Goal: Task Accomplishment & Management: Manage account settings

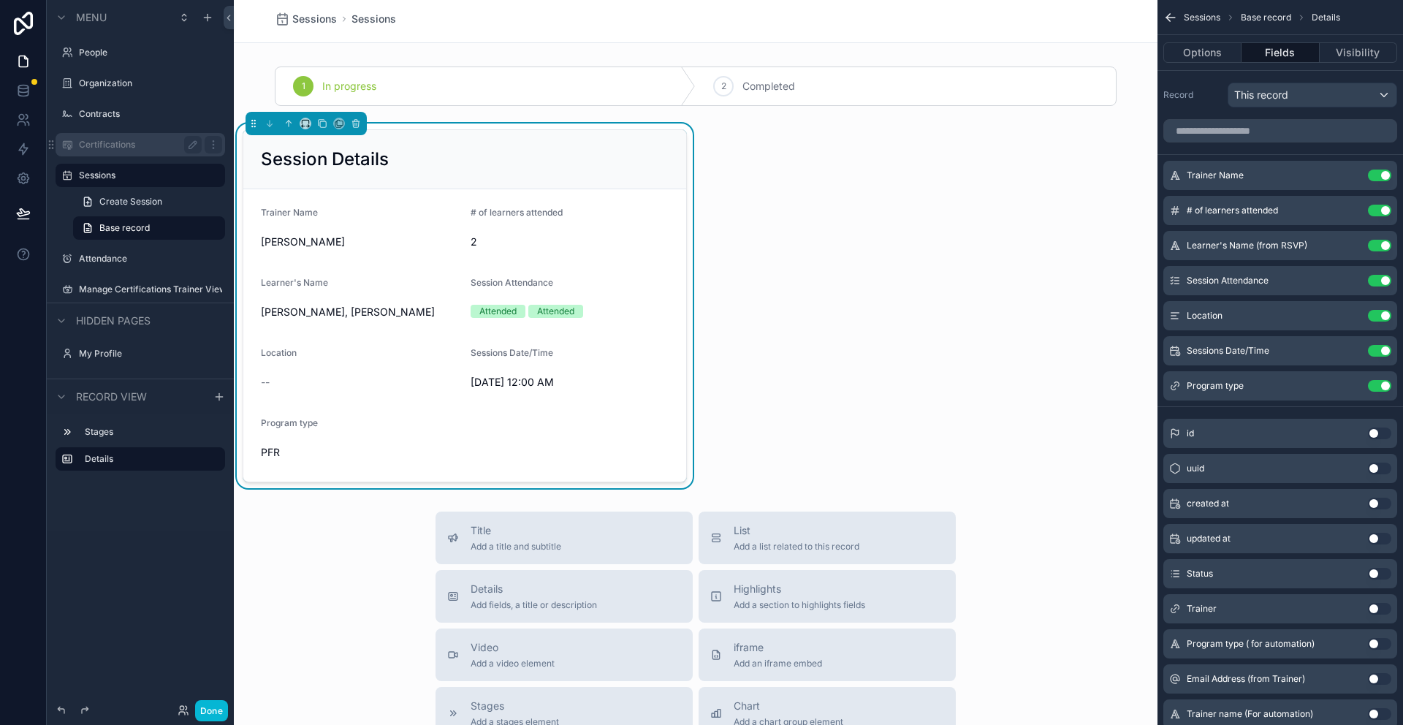
click at [97, 145] on label "Certifications" at bounding box center [137, 145] width 117 height 12
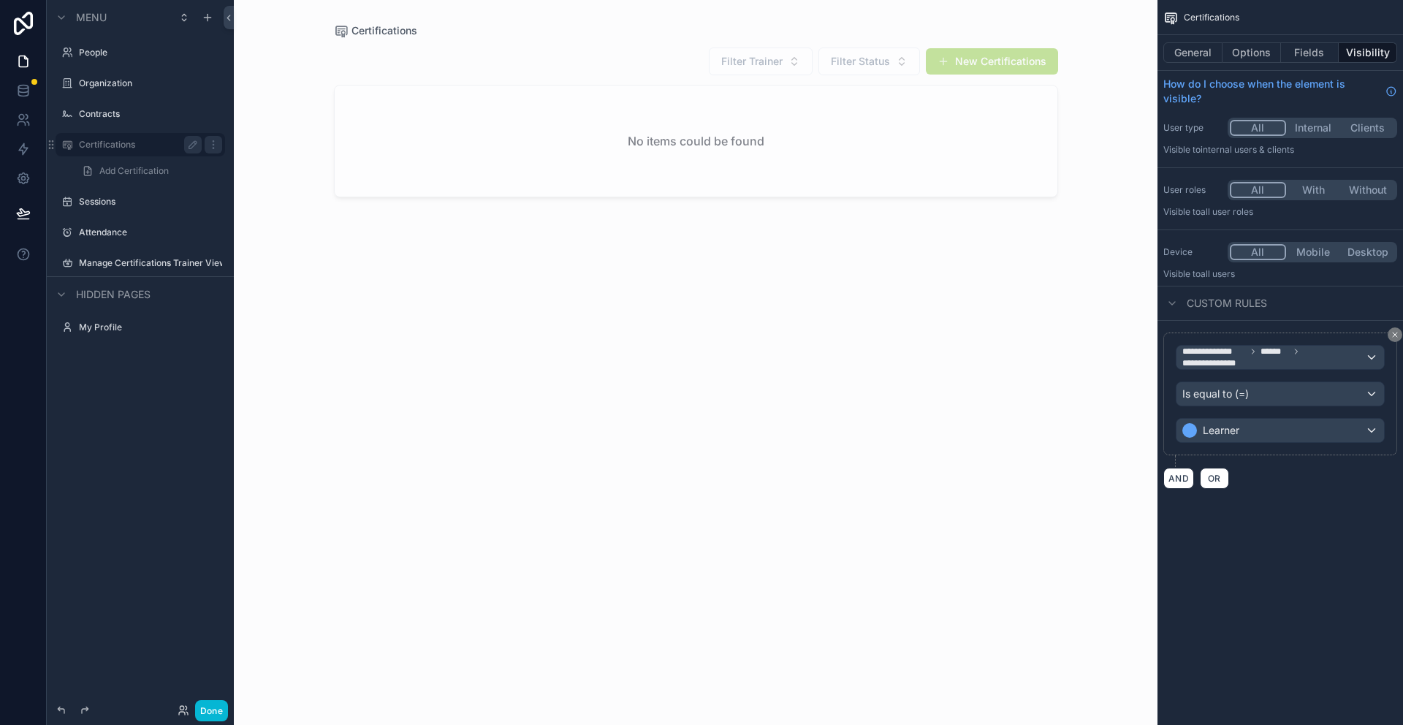
click at [721, 163] on div "scrollable content" at bounding box center [696, 353] width 748 height 707
click at [1315, 60] on button "Fields" at bounding box center [1310, 52] width 58 height 20
click at [1315, 49] on button "Fields" at bounding box center [1310, 52] width 58 height 20
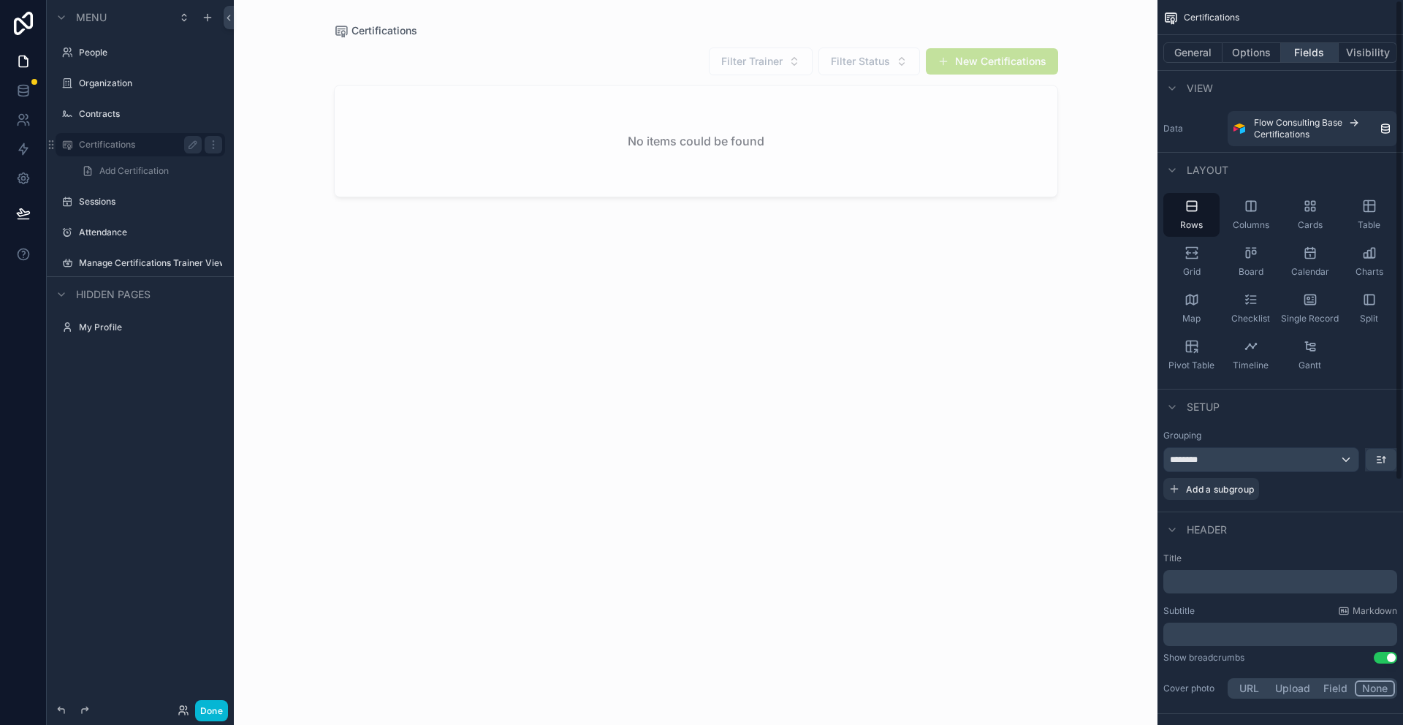
click at [1307, 56] on button "Fields" at bounding box center [1310, 52] width 58 height 20
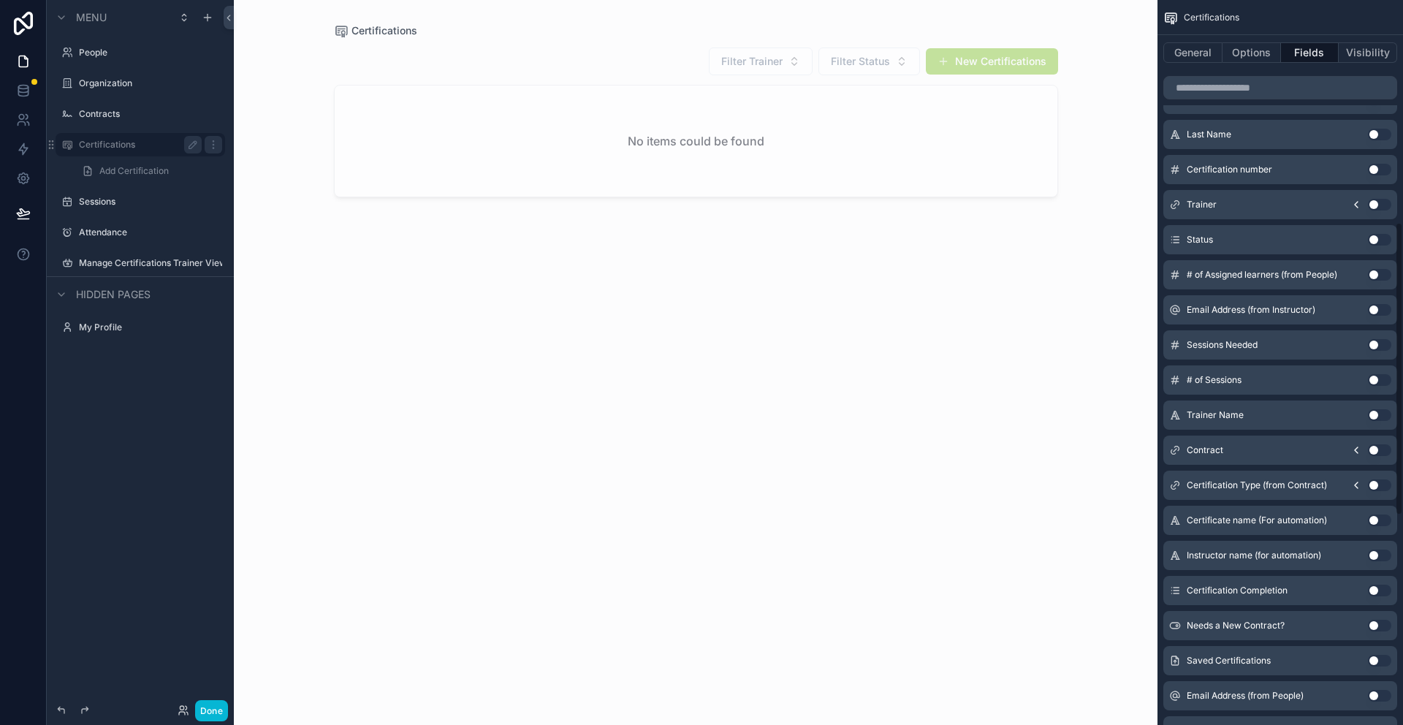
scroll to position [657, 0]
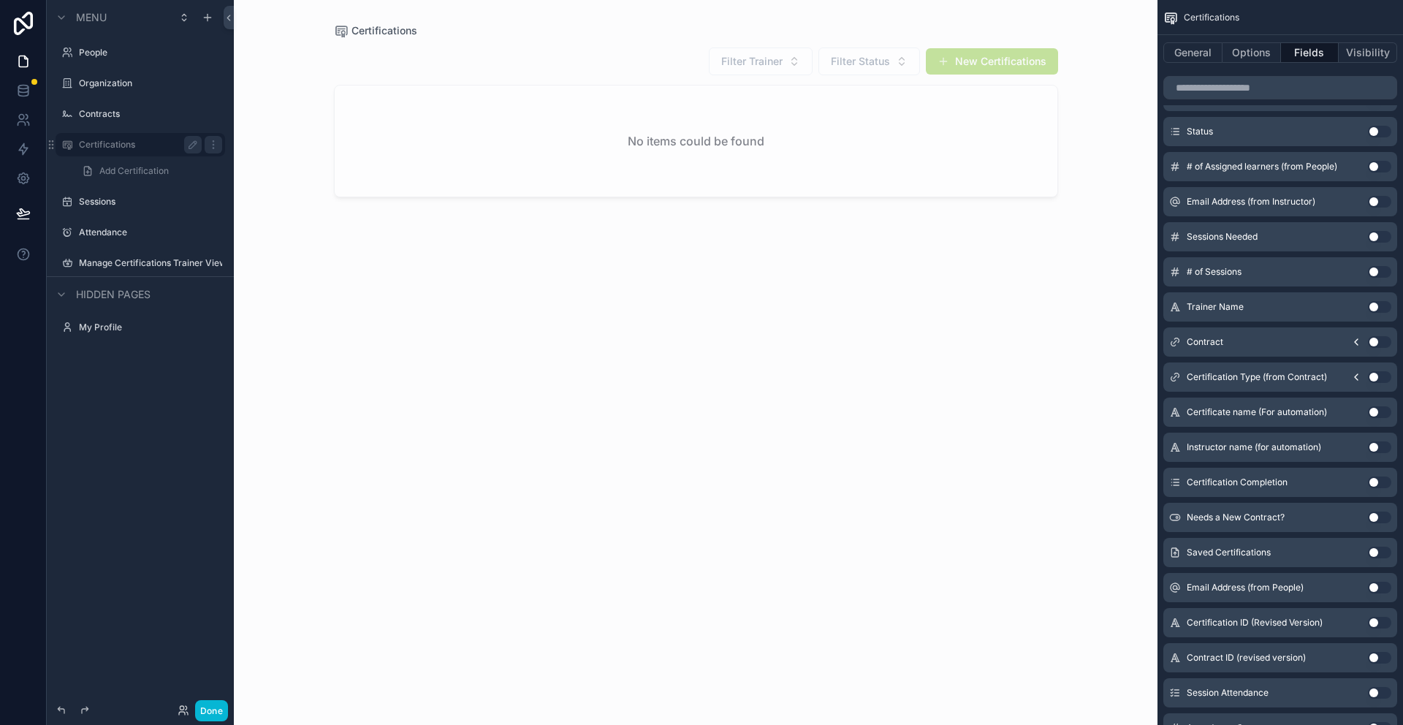
click at [1374, 553] on button "Use setting" at bounding box center [1379, 553] width 23 height 12
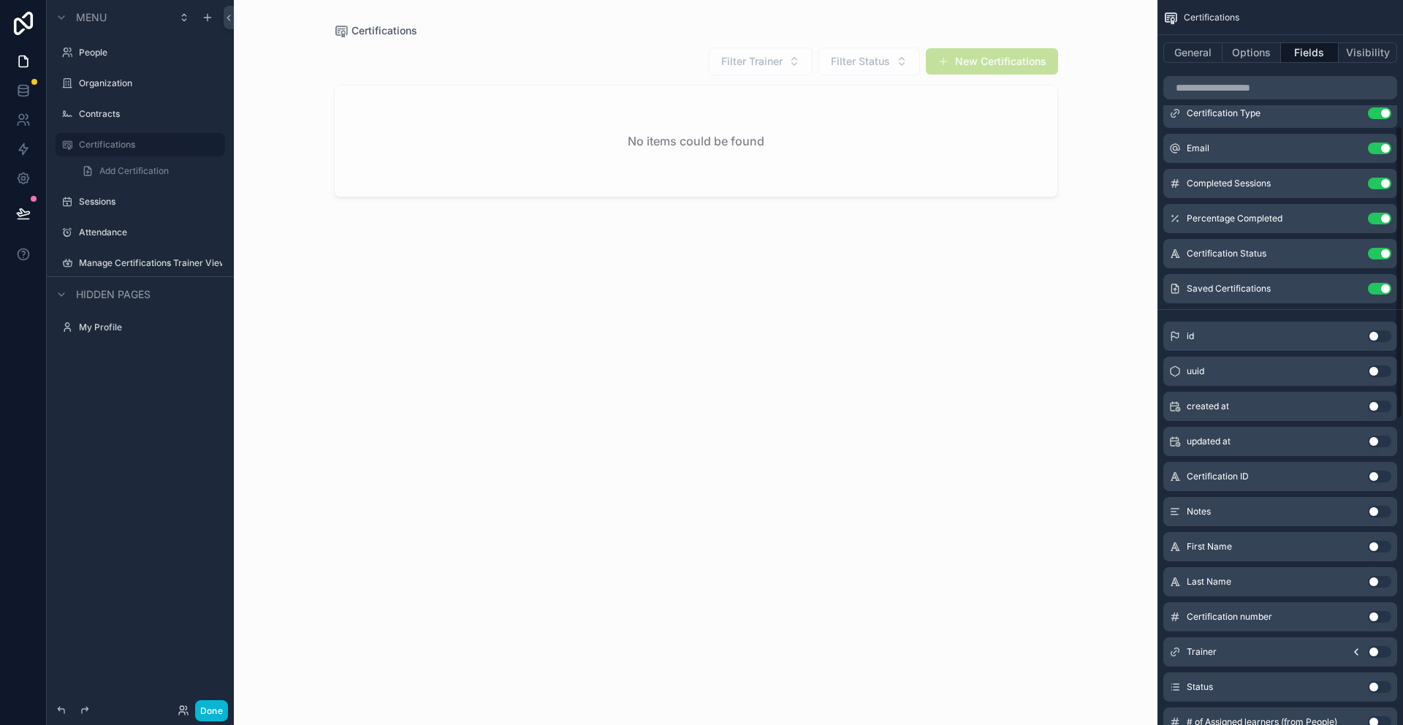
scroll to position [0, 0]
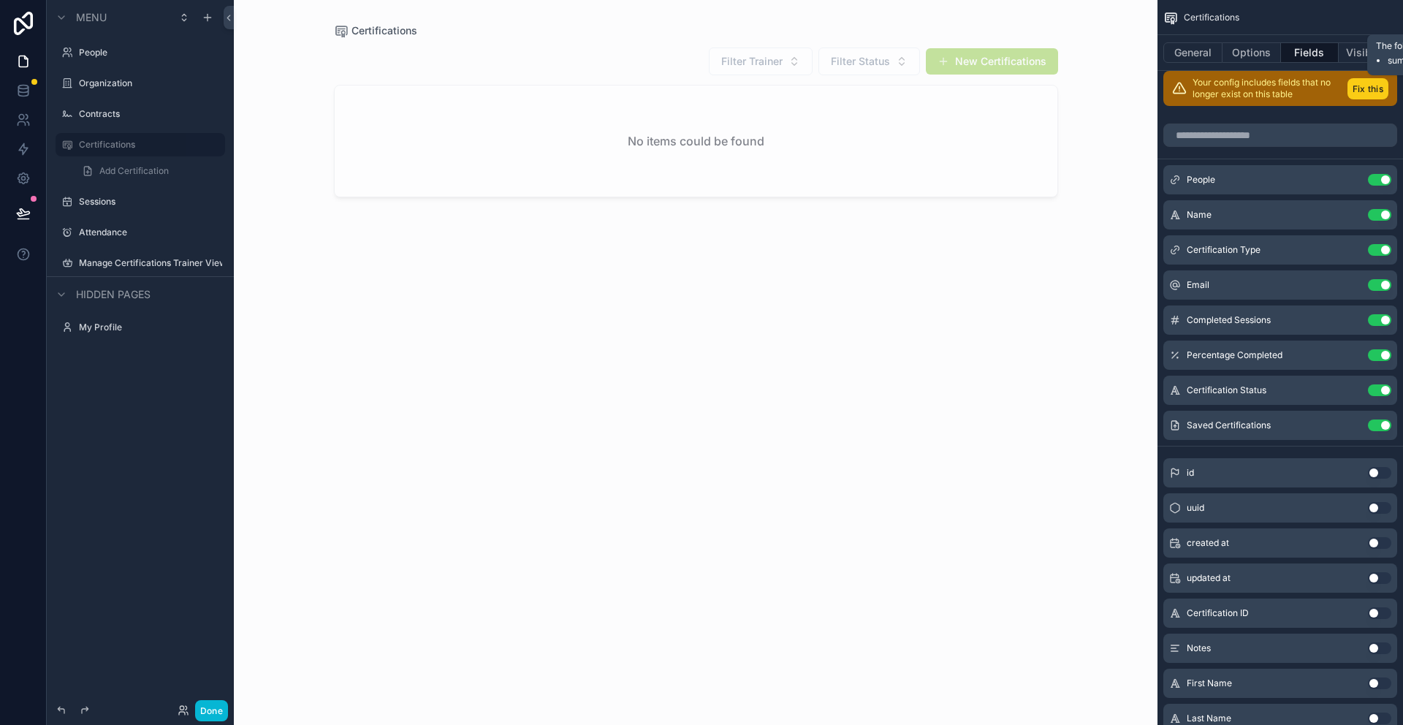
click at [1360, 87] on button "Fix this" at bounding box center [1367, 88] width 41 height 21
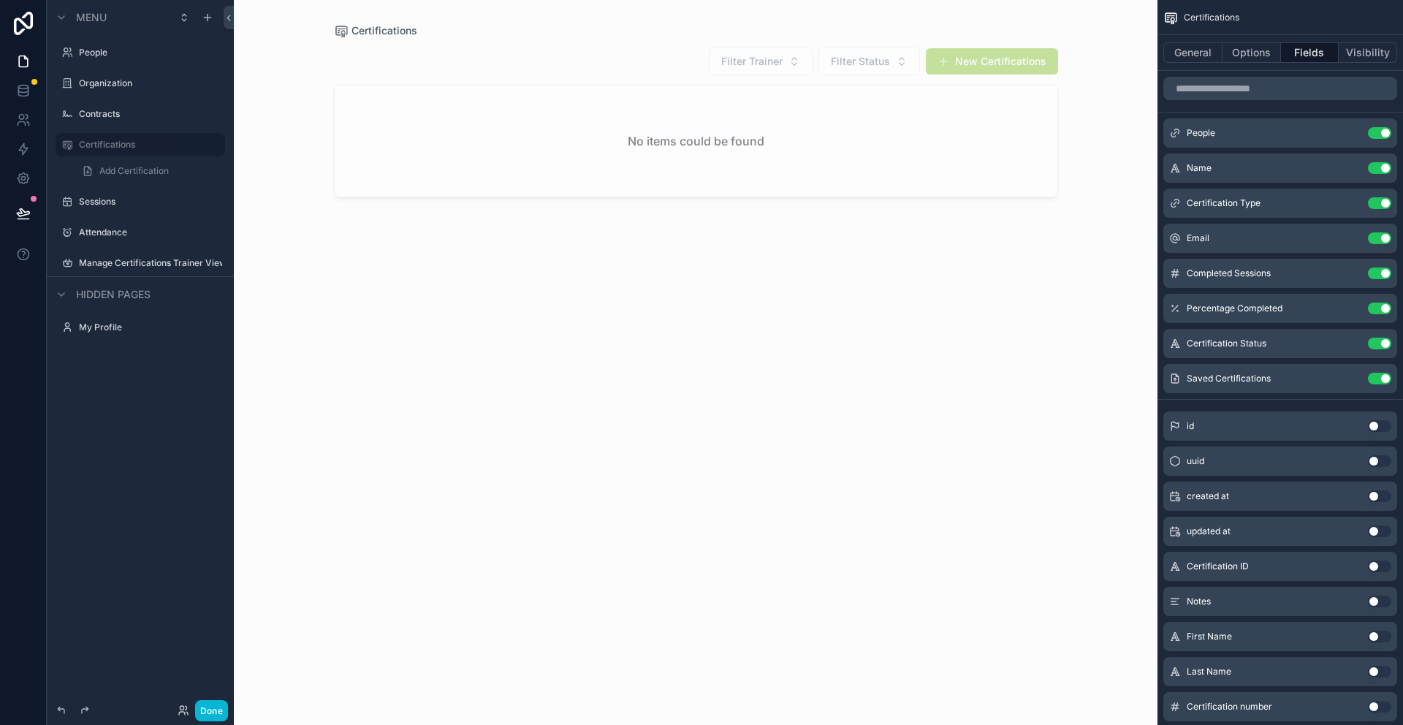
click at [190, 712] on div "Done" at bounding box center [199, 710] width 58 height 21
click at [178, 712] on icon at bounding box center [184, 710] width 12 height 12
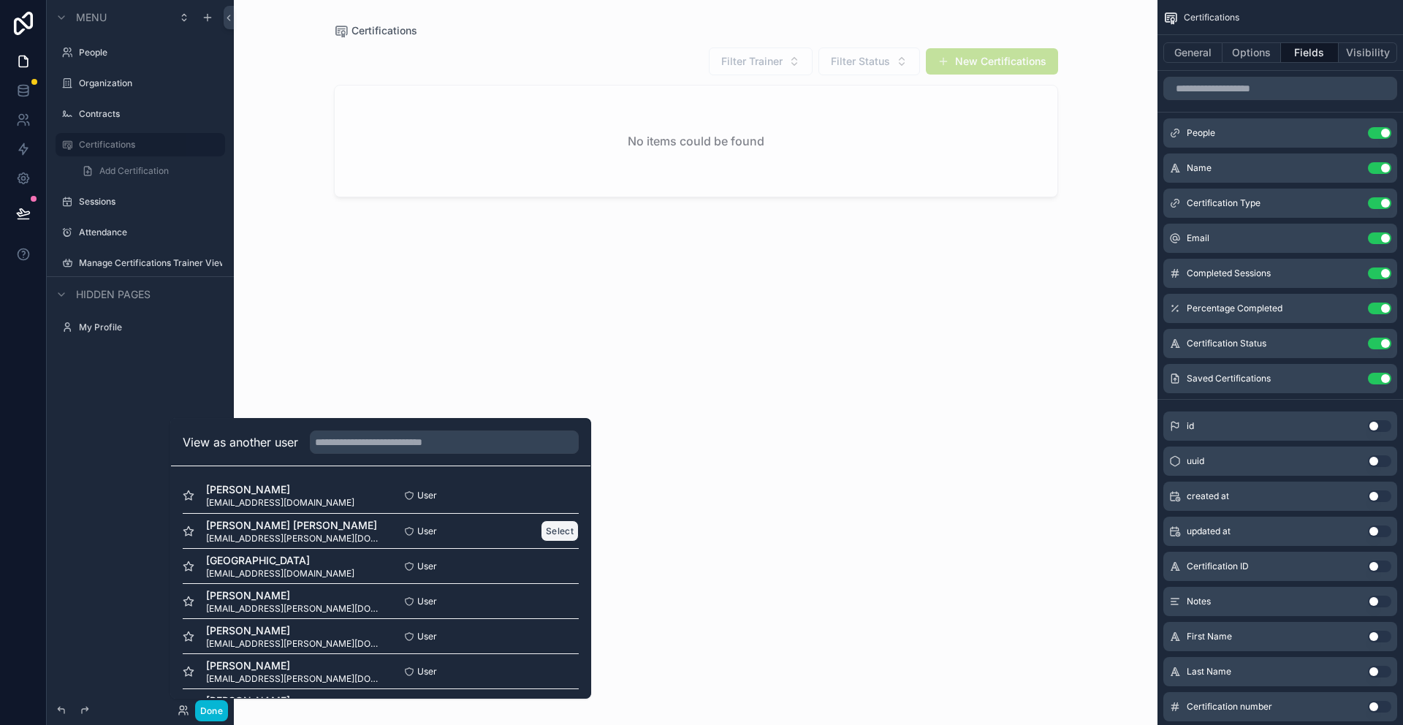
click at [554, 532] on button "Select" at bounding box center [560, 530] width 38 height 21
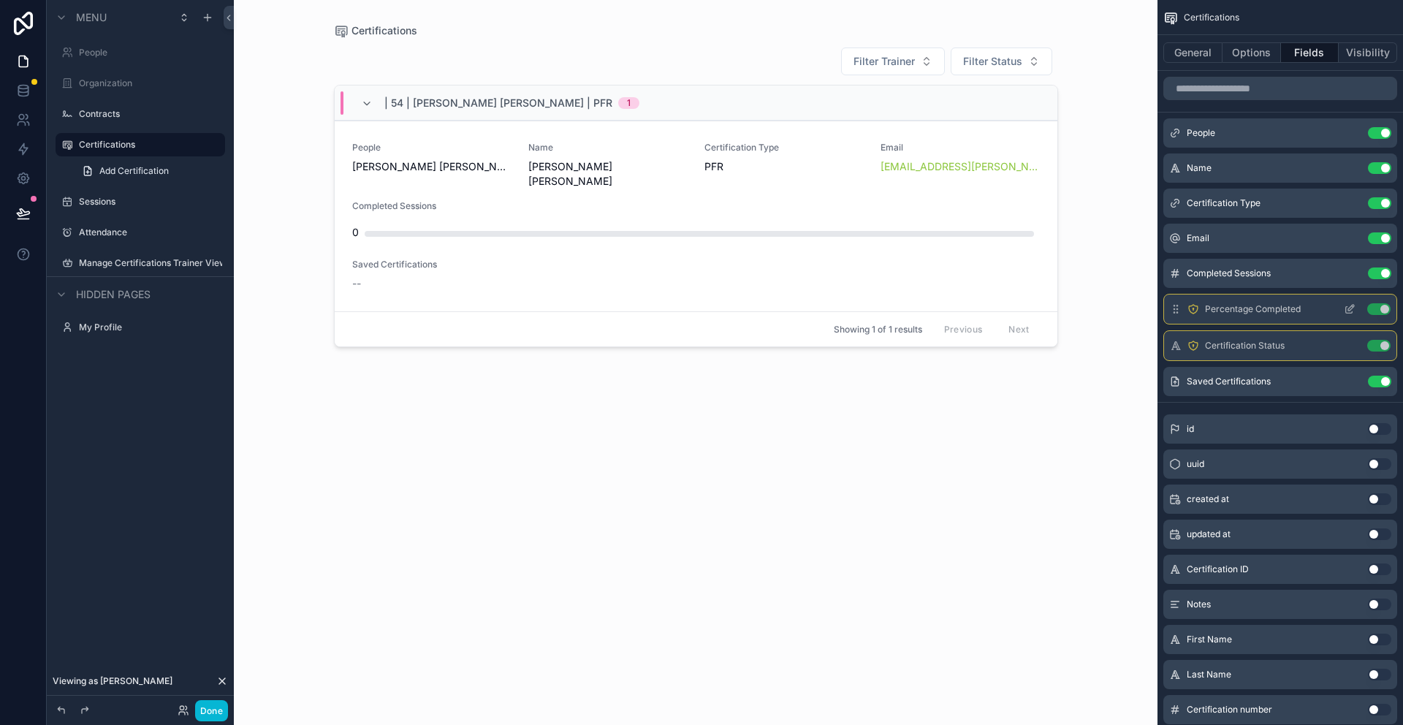
click at [1197, 315] on div "Percentage Completed Use setting" at bounding box center [1280, 309] width 234 height 31
click at [21, 92] on icon at bounding box center [22, 90] width 9 height 6
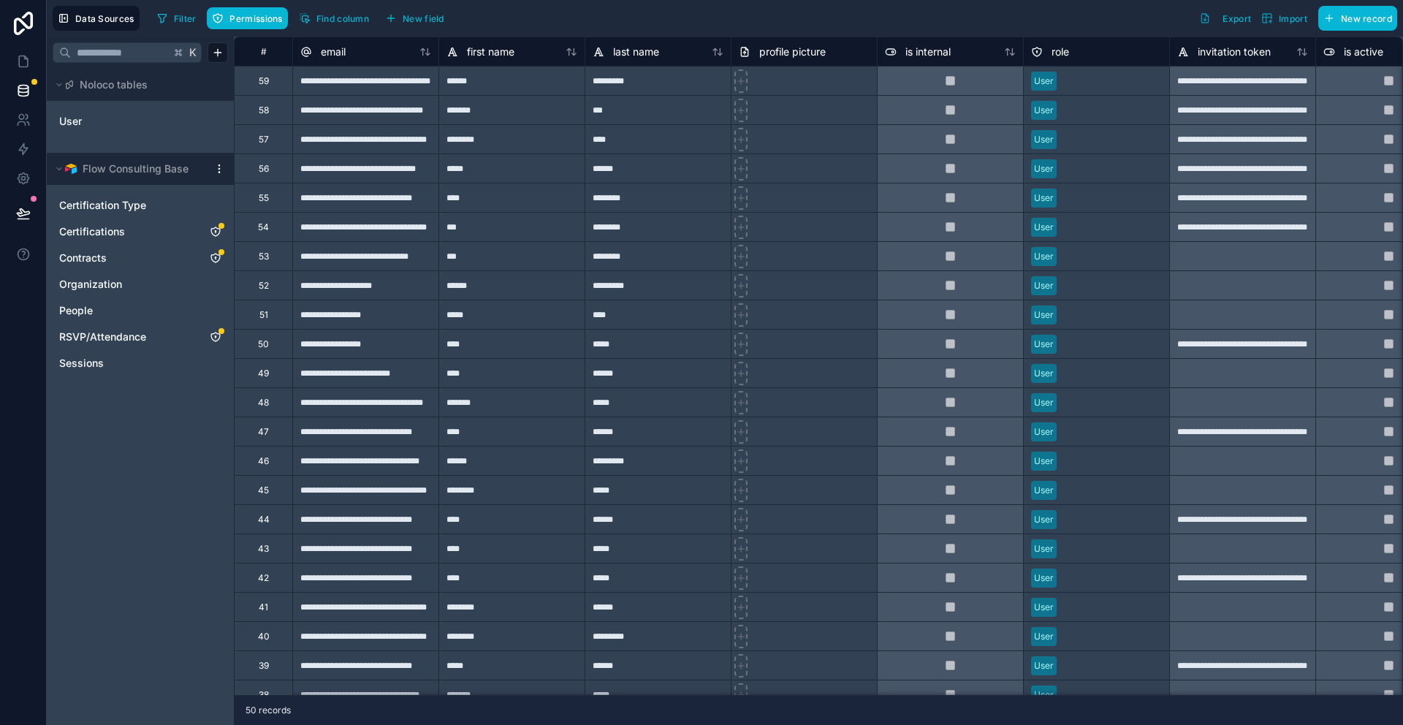
click at [123, 229] on span "Certifications" at bounding box center [92, 231] width 66 height 15
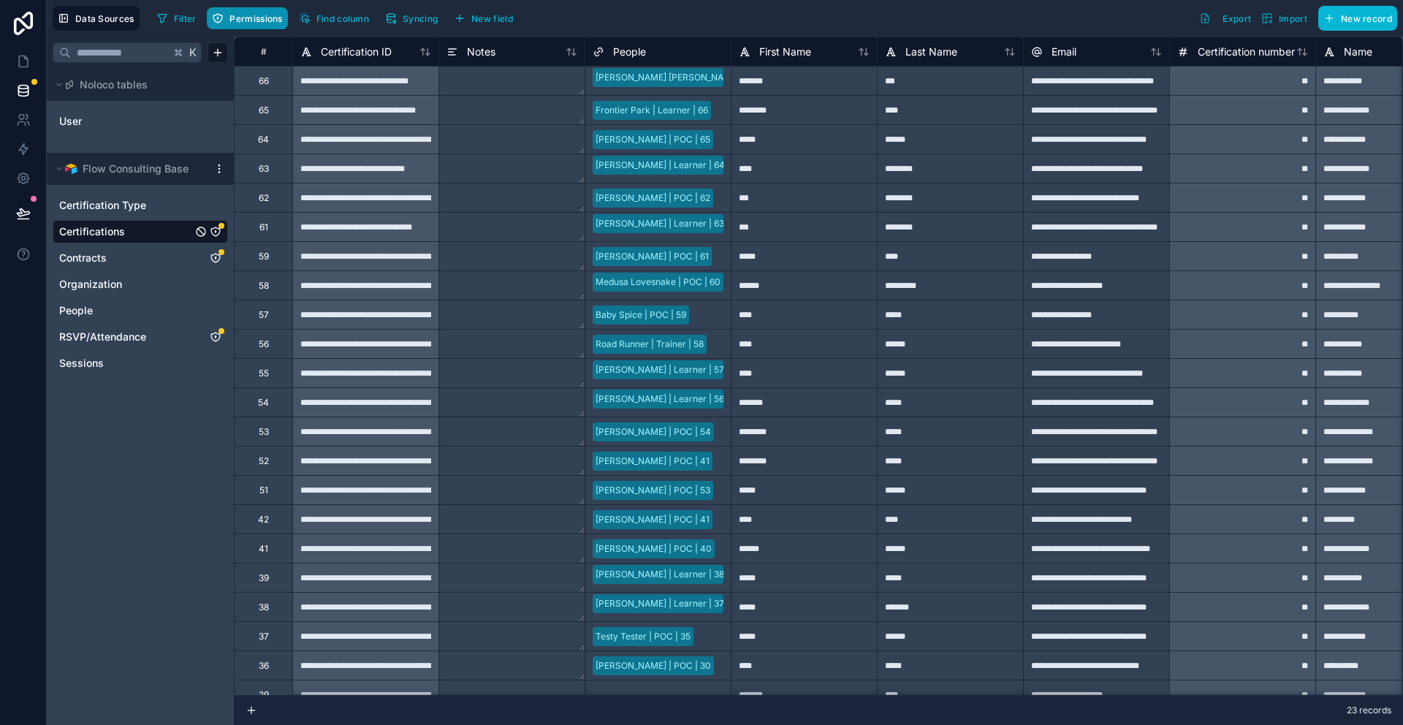
click at [249, 26] on button "Permissions" at bounding box center [247, 18] width 80 height 22
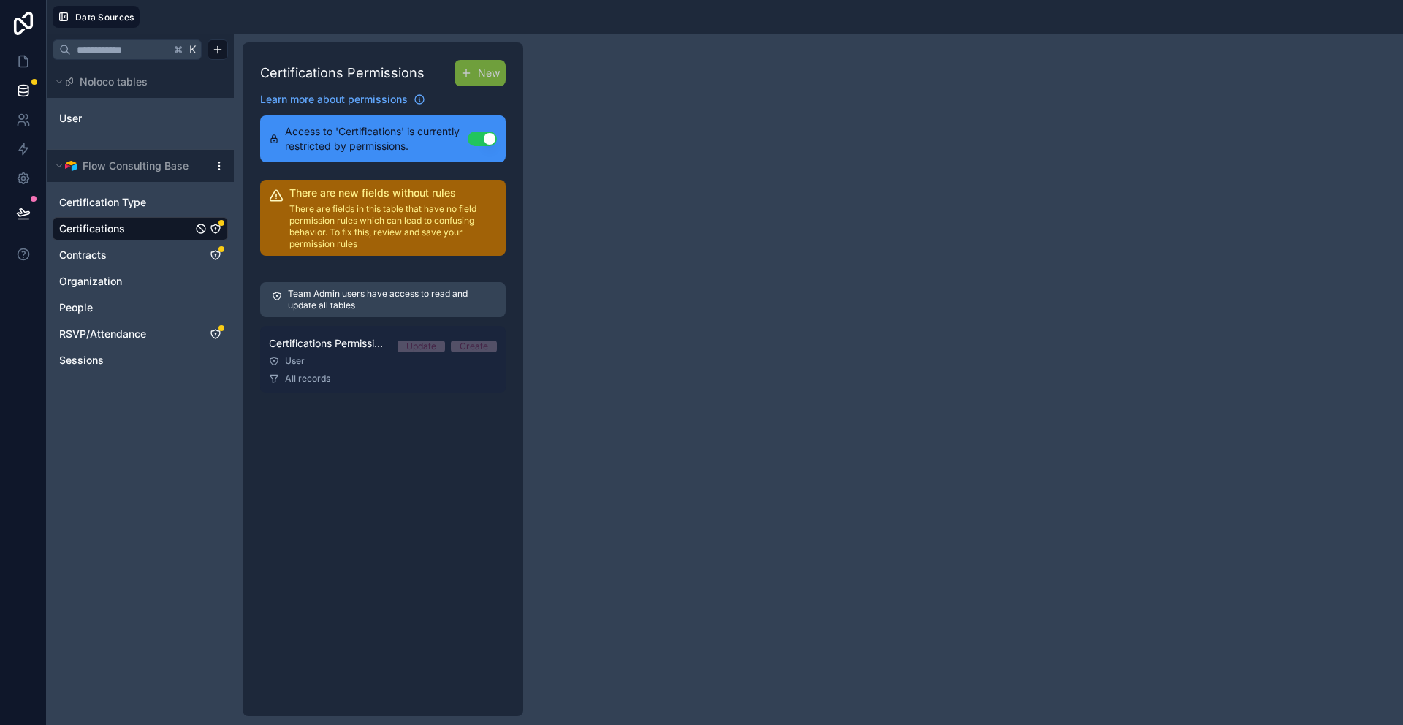
click at [425, 346] on div "Update" at bounding box center [421, 347] width 30 height 12
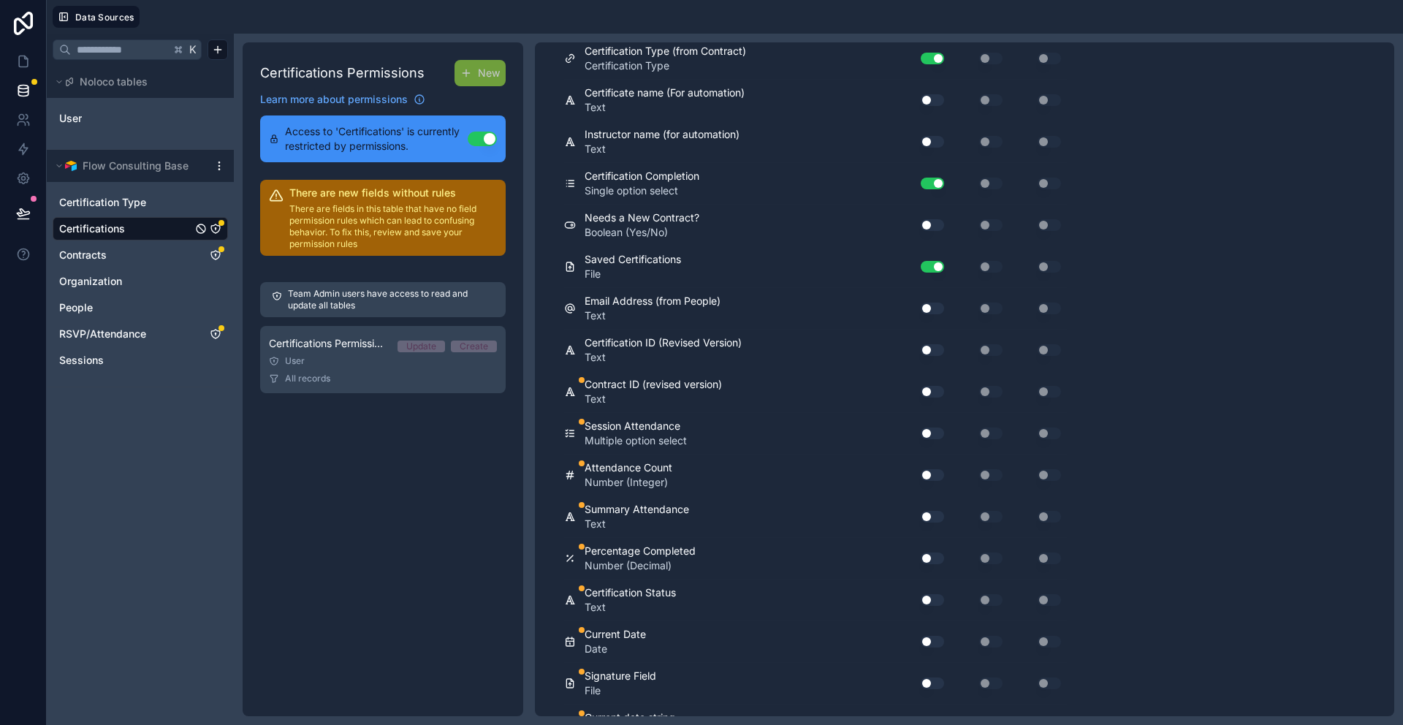
scroll to position [1022, 0]
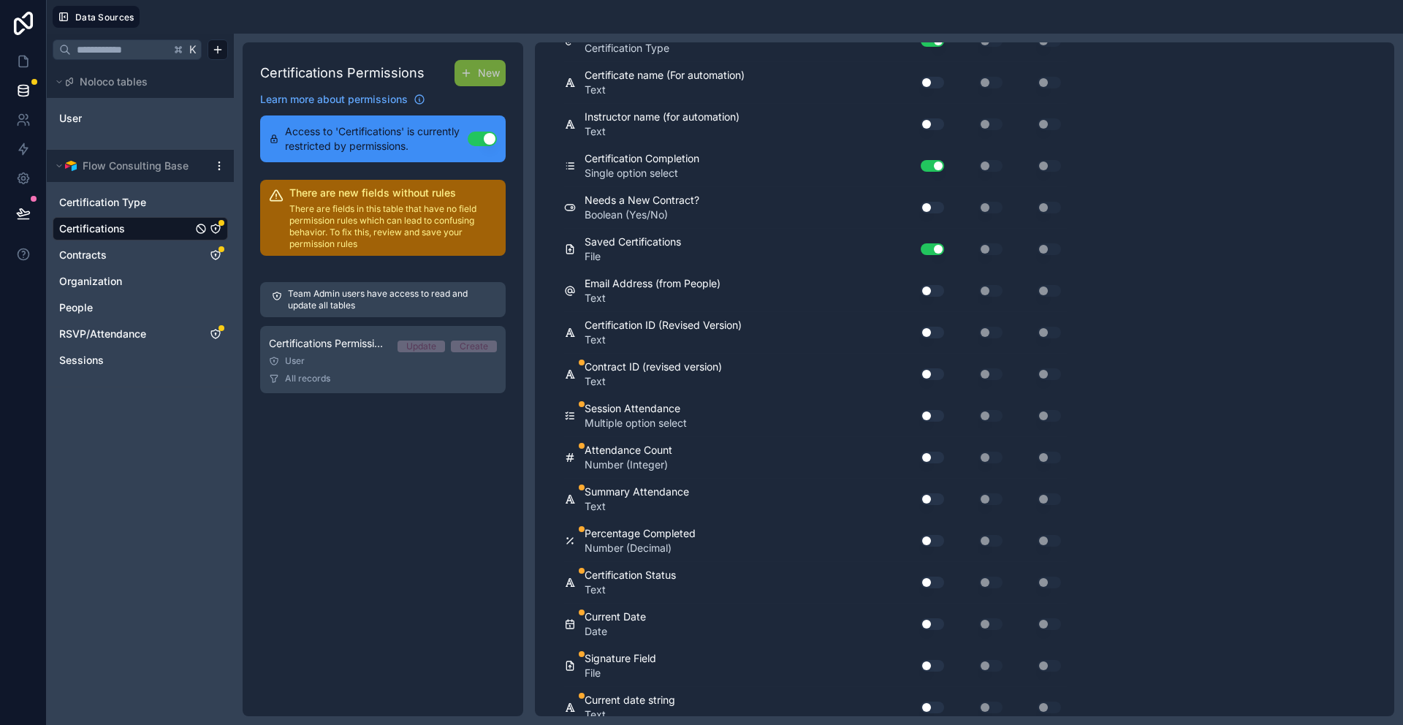
click at [932, 414] on button "Use setting" at bounding box center [932, 416] width 23 height 12
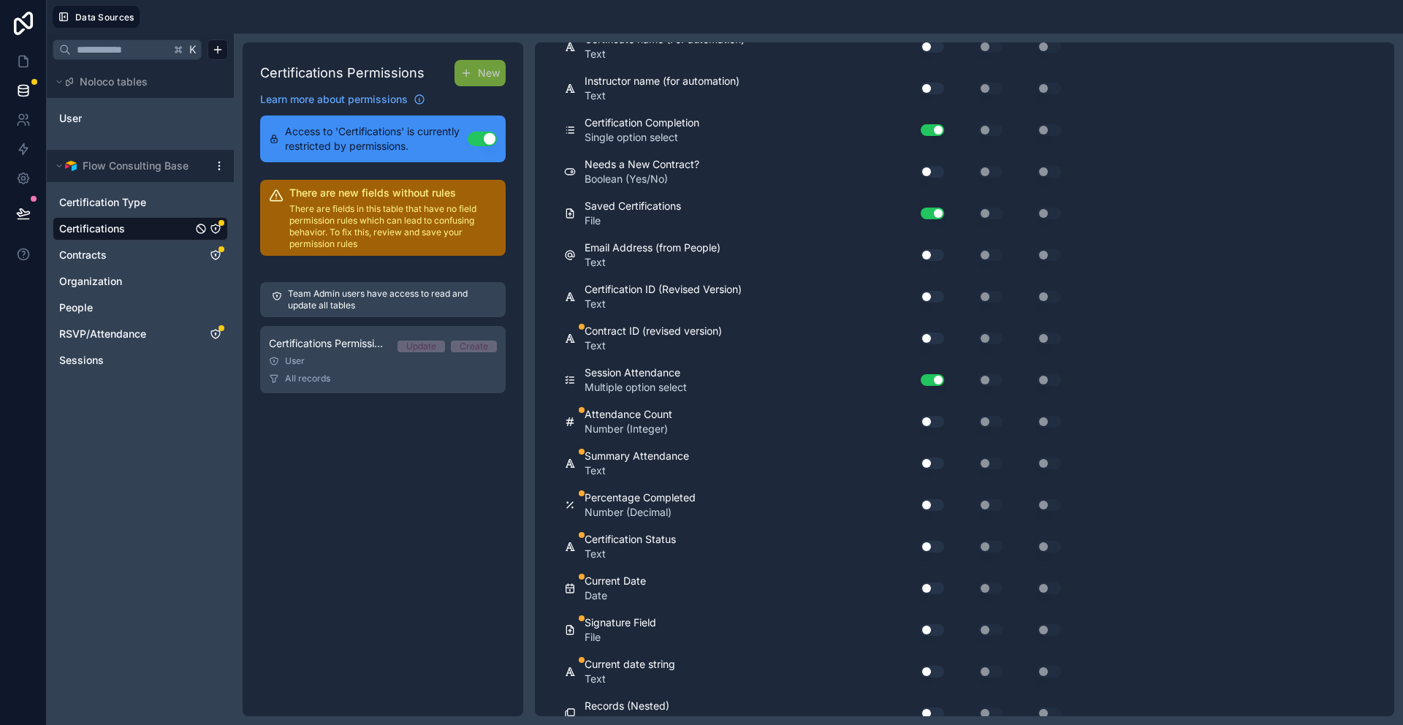
scroll to position [1069, 0]
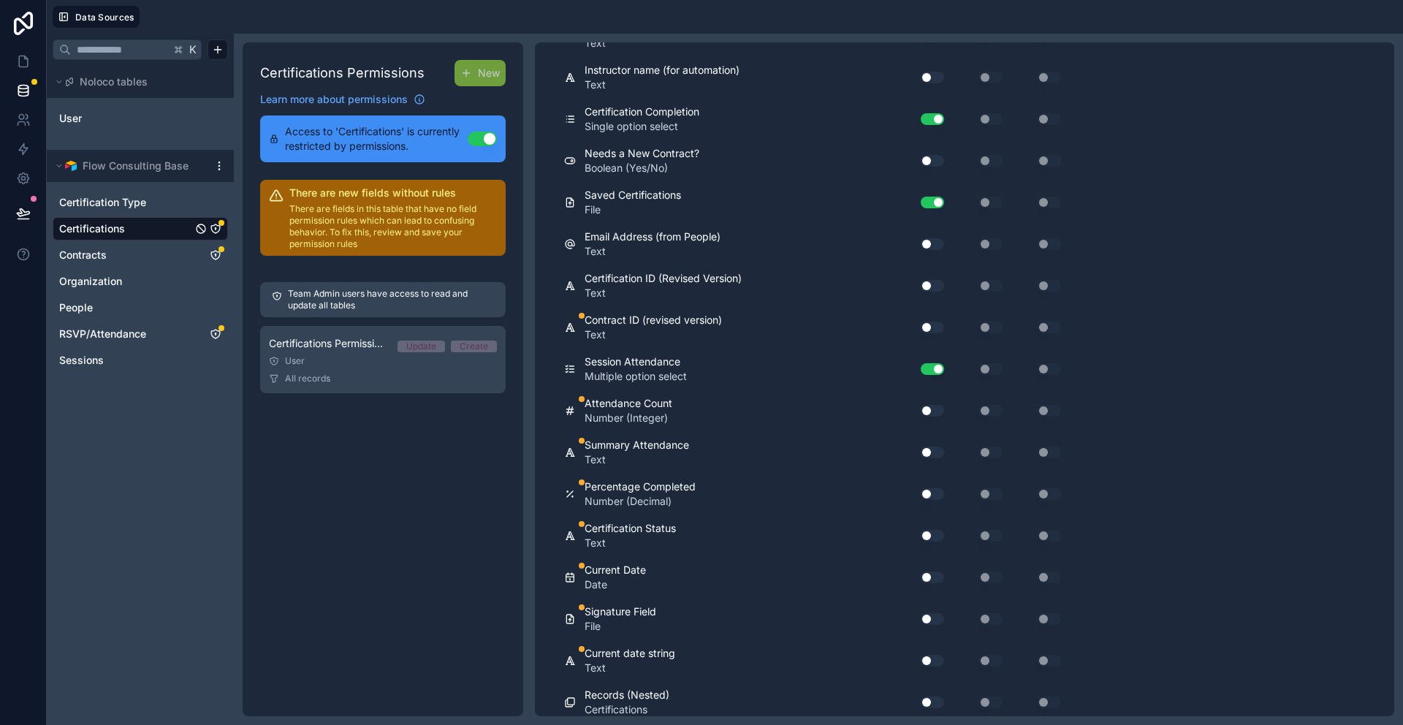
click at [924, 453] on button "Use setting" at bounding box center [932, 452] width 23 height 12
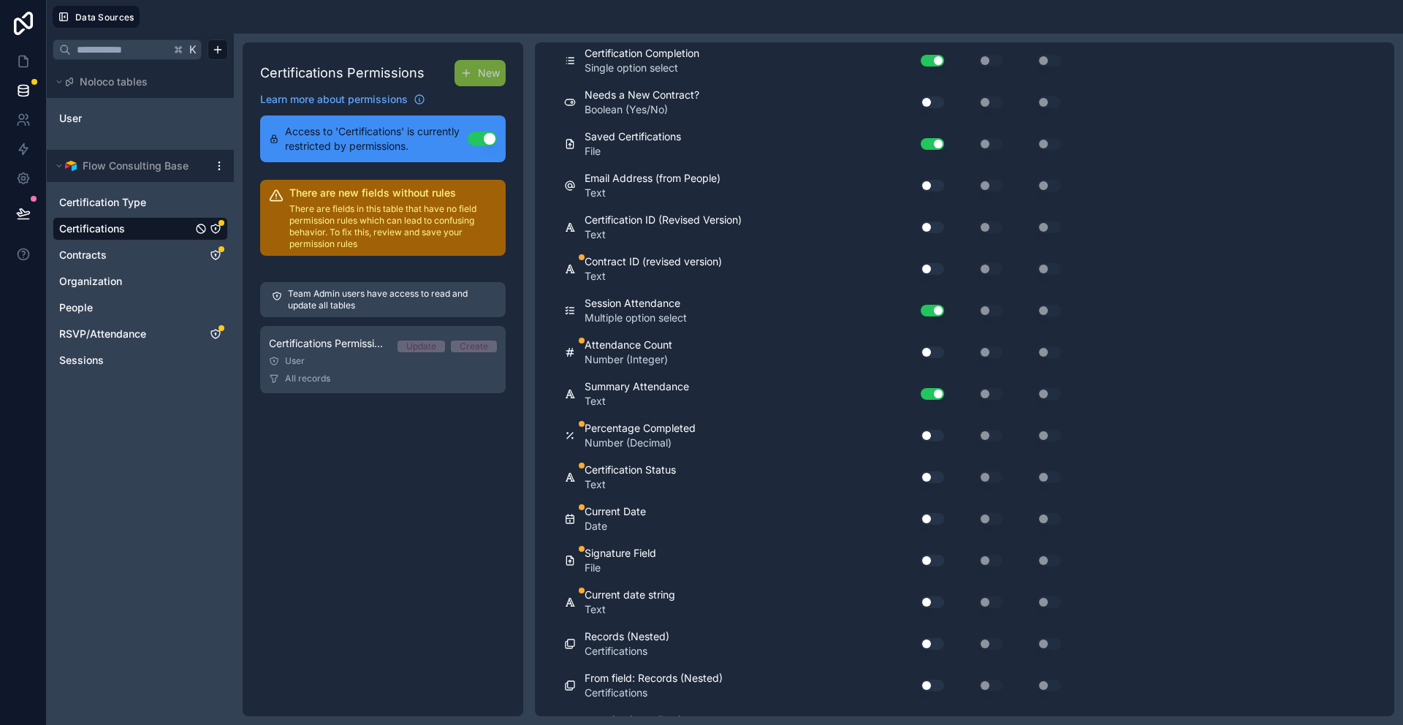
scroll to position [1130, 0]
click at [929, 430] on button "Use setting" at bounding box center [932, 433] width 23 height 12
click at [925, 474] on button "Use setting" at bounding box center [932, 475] width 23 height 12
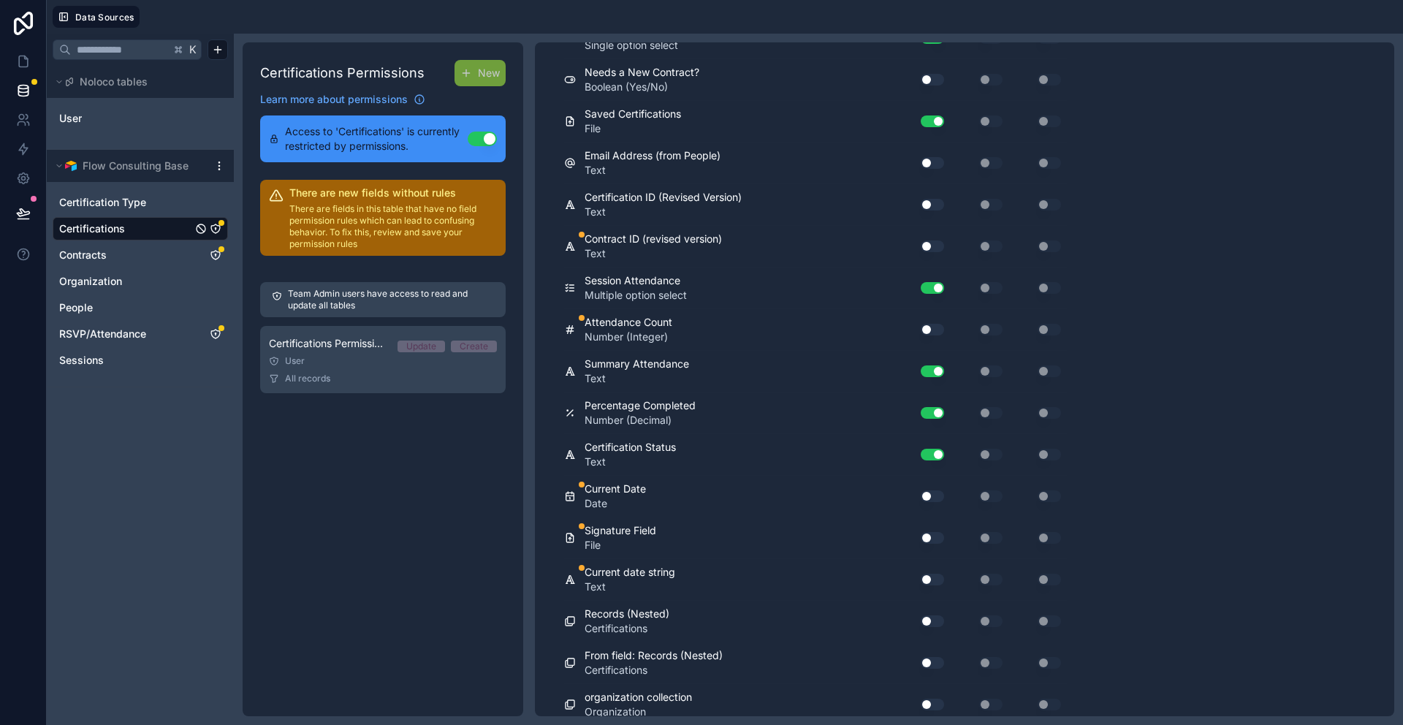
scroll to position [1141, 0]
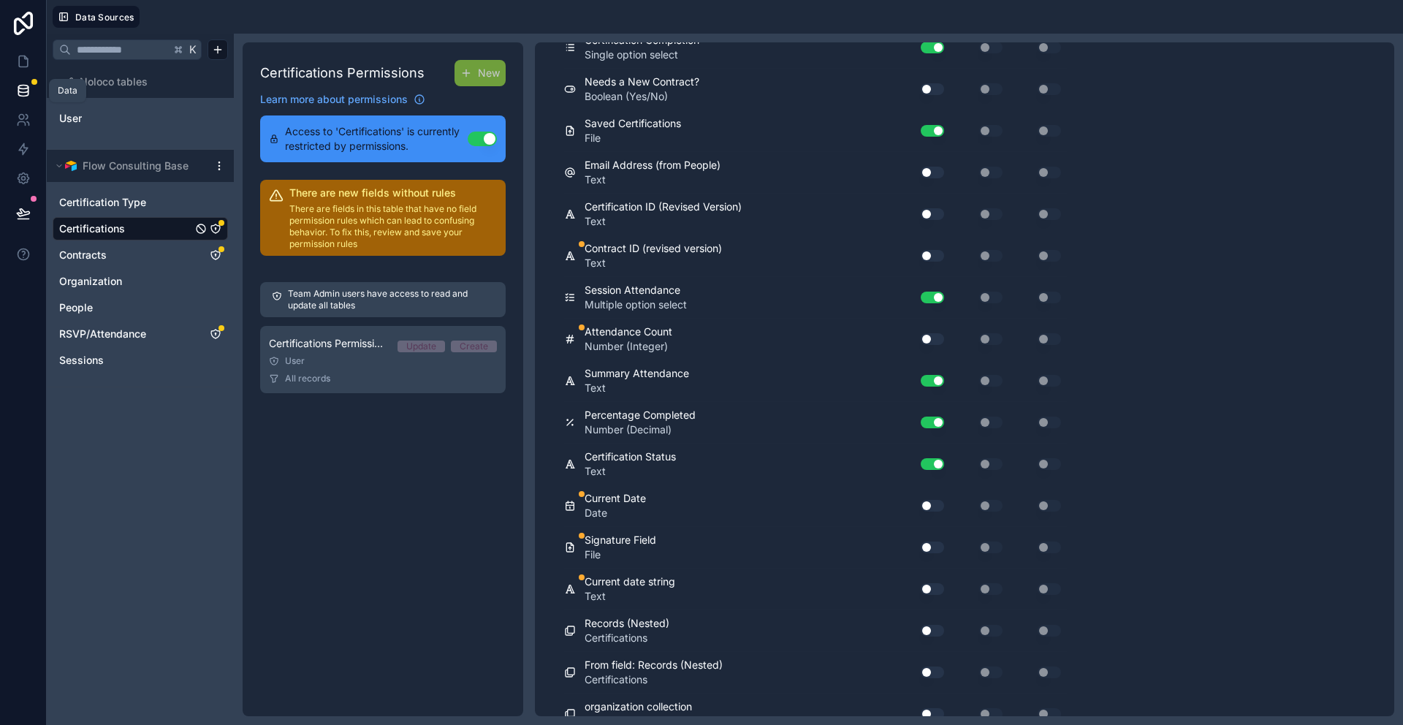
click at [29, 88] on icon at bounding box center [23, 90] width 15 height 15
click at [20, 61] on icon at bounding box center [23, 61] width 15 height 15
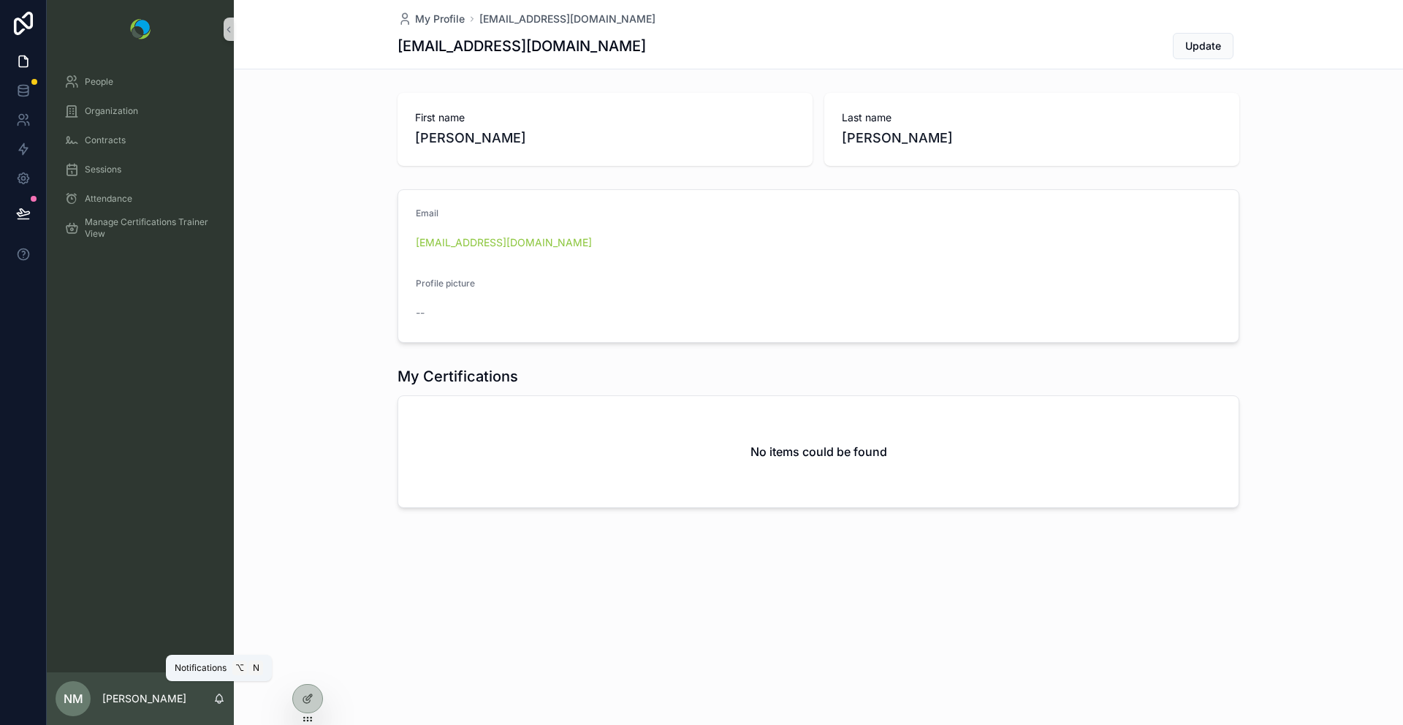
click at [219, 698] on icon "scrollable content" at bounding box center [219, 699] width 12 height 12
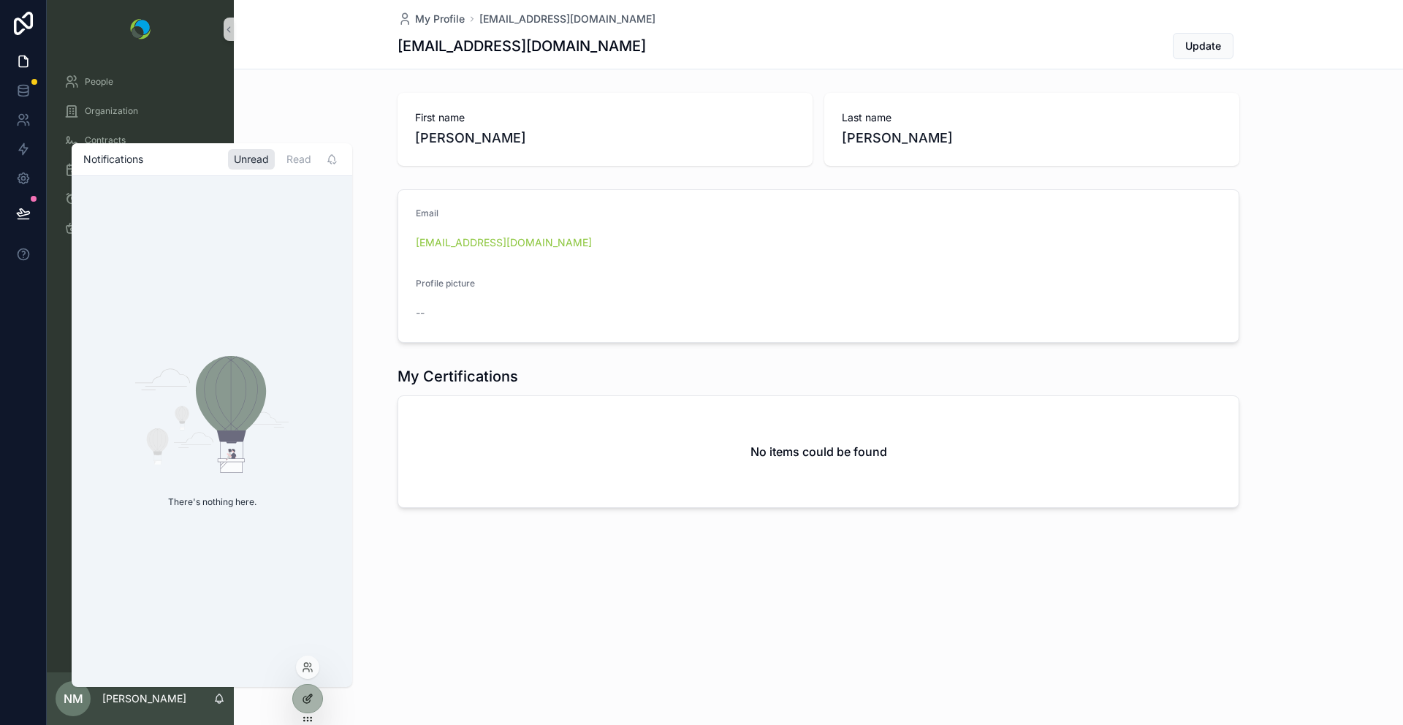
click at [305, 700] on icon at bounding box center [308, 699] width 12 height 12
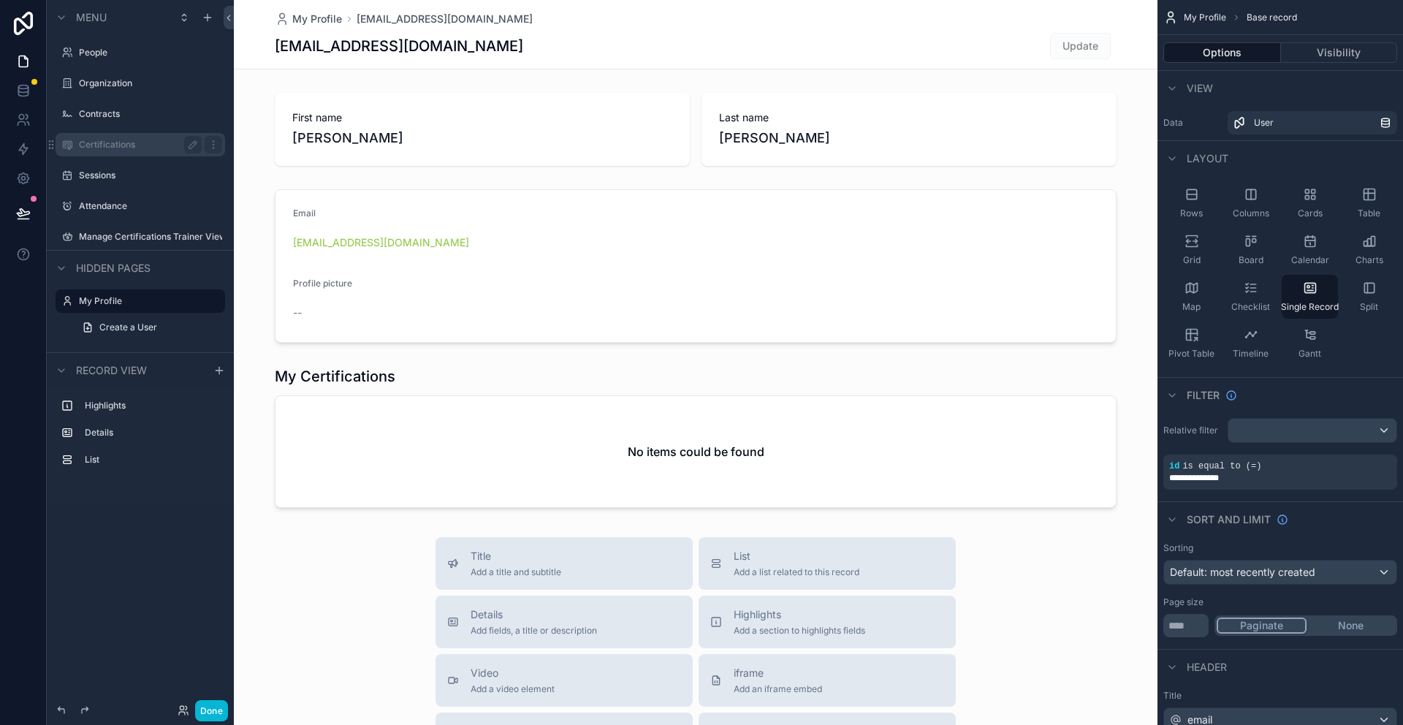
click at [116, 144] on label "Certifications" at bounding box center [137, 145] width 117 height 12
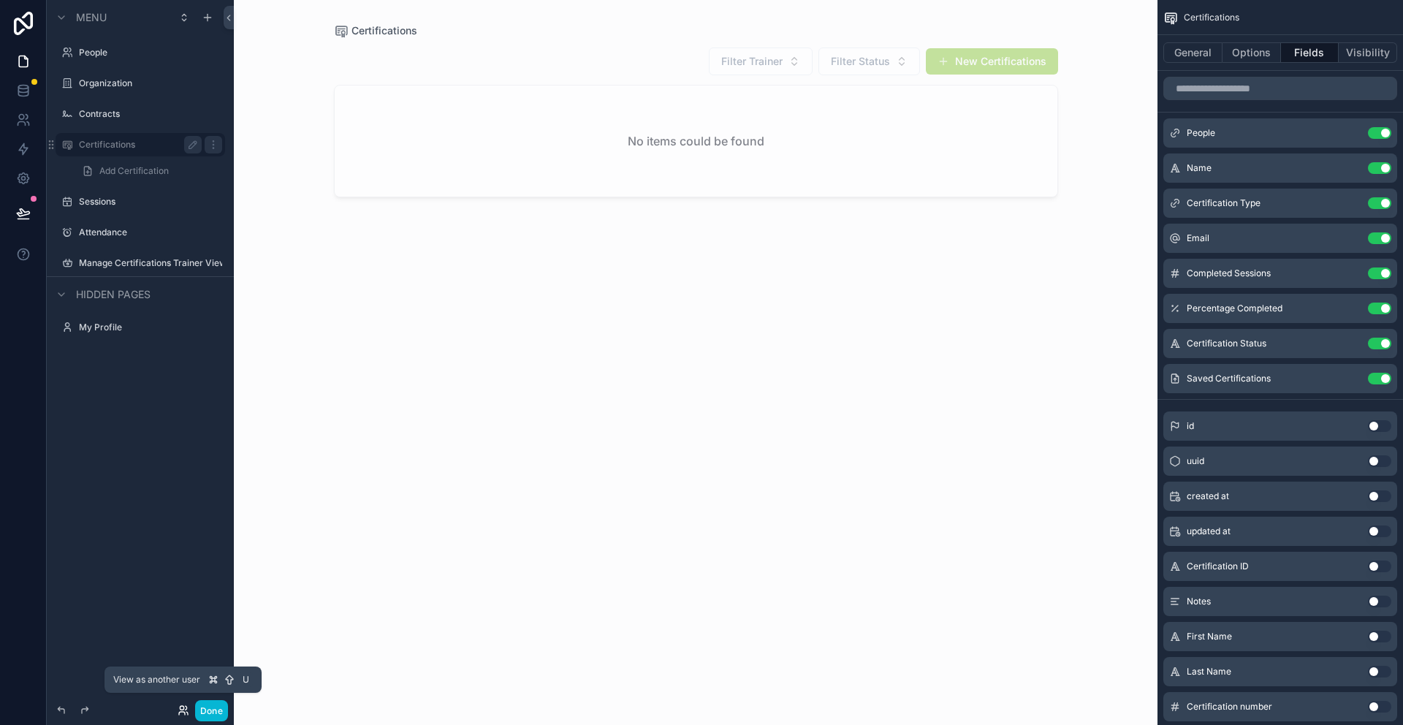
click at [185, 710] on icon at bounding box center [185, 708] width 1 height 4
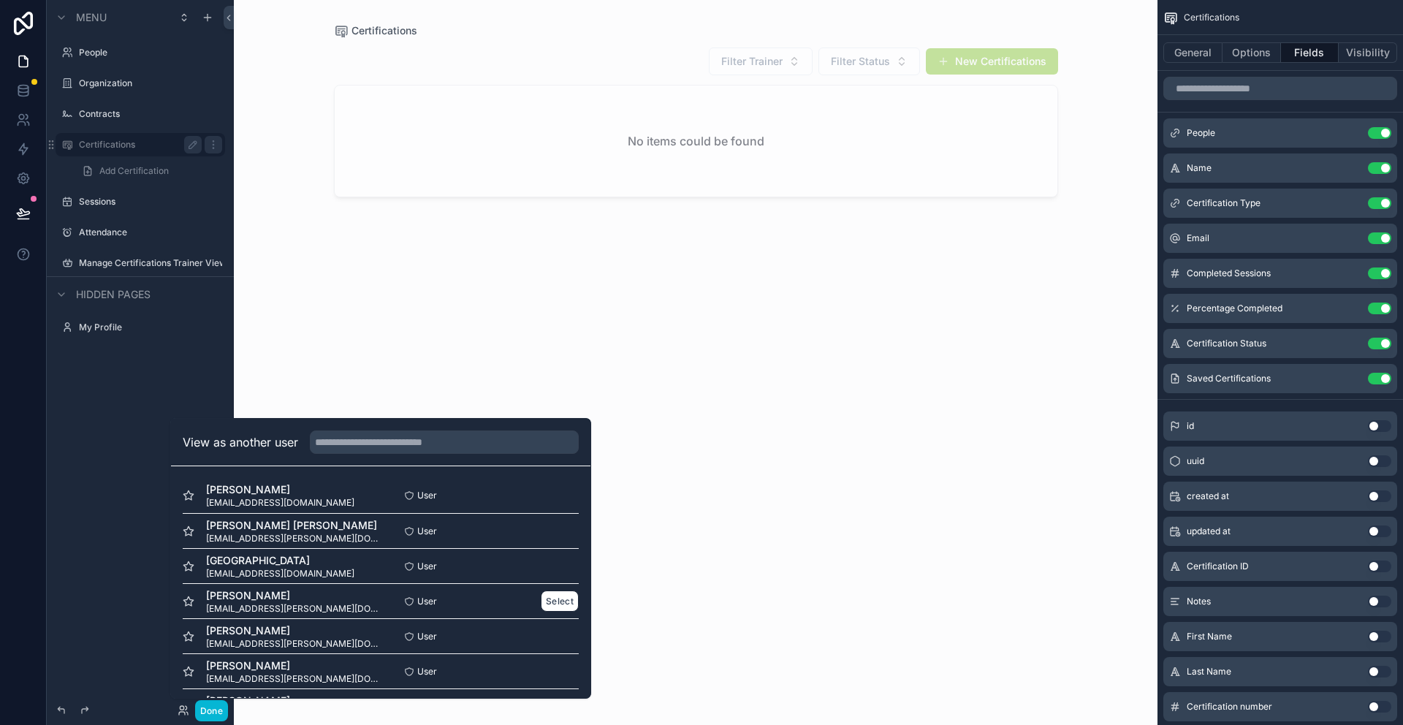
scroll to position [26, 0]
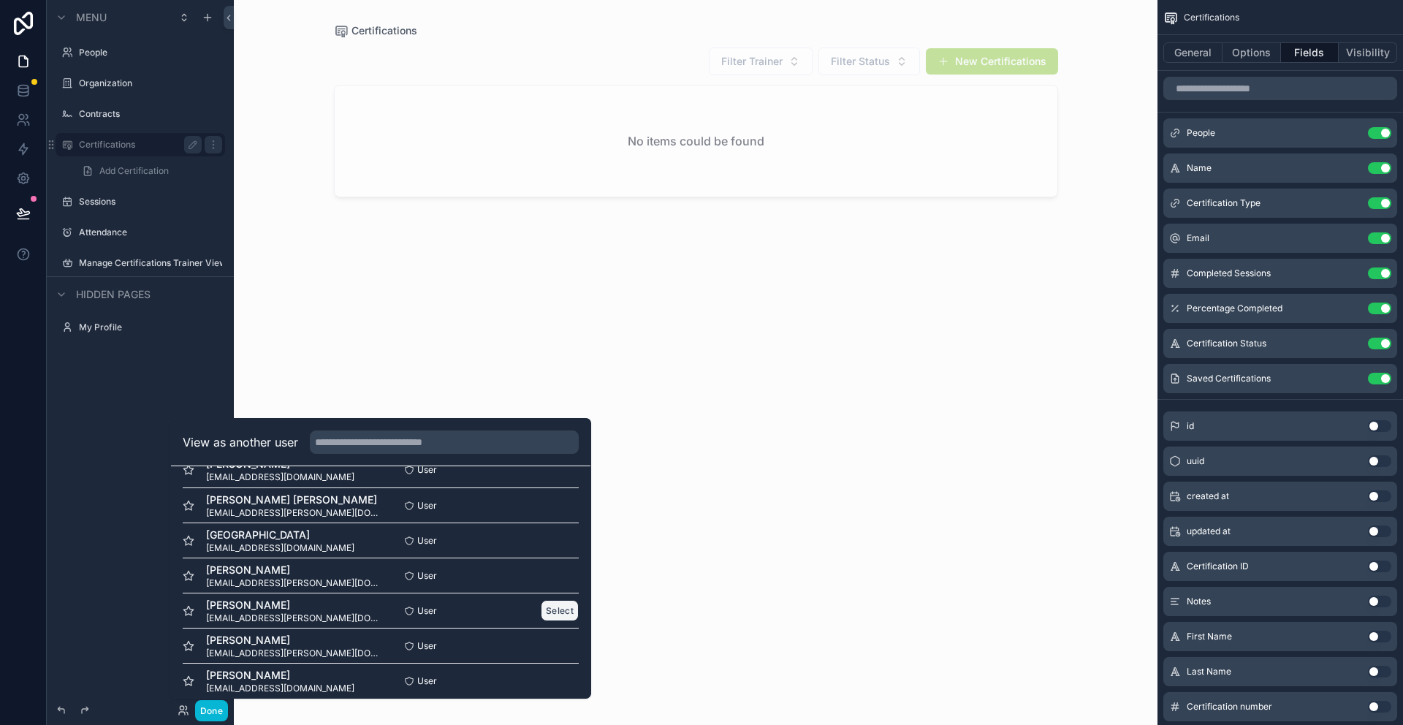
click at [564, 615] on button "Select" at bounding box center [560, 610] width 38 height 21
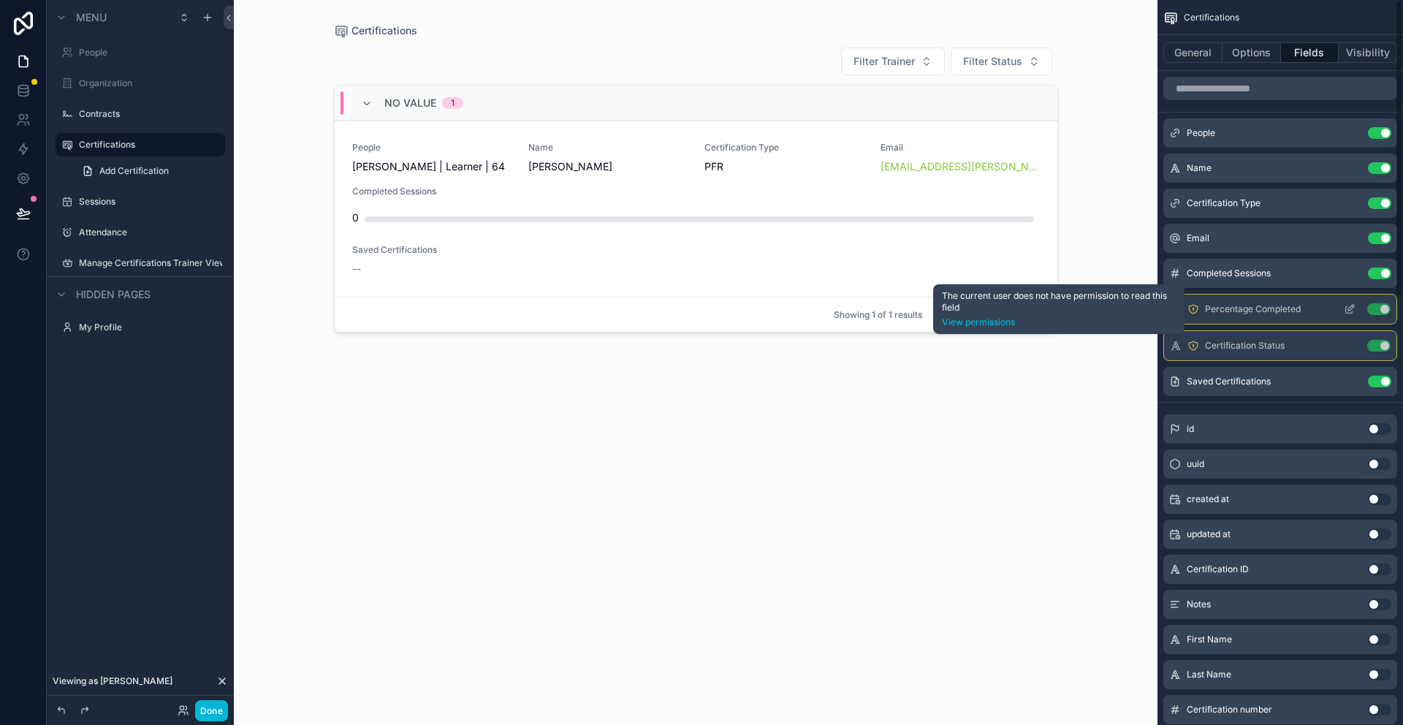
click at [1198, 310] on icon "scrollable content" at bounding box center [1193, 309] width 12 height 12
click at [1193, 310] on icon "scrollable content" at bounding box center [1193, 309] width 0 height 1
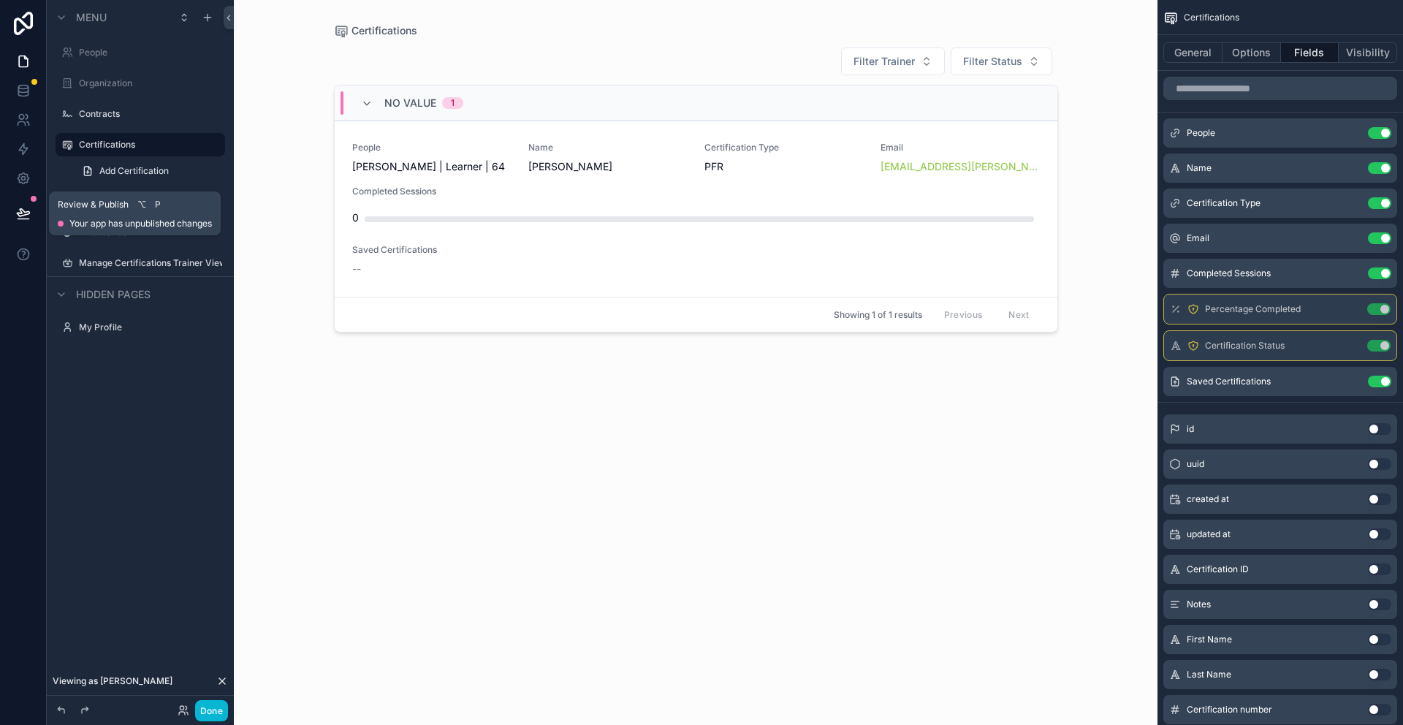
click at [25, 209] on icon at bounding box center [23, 213] width 15 height 15
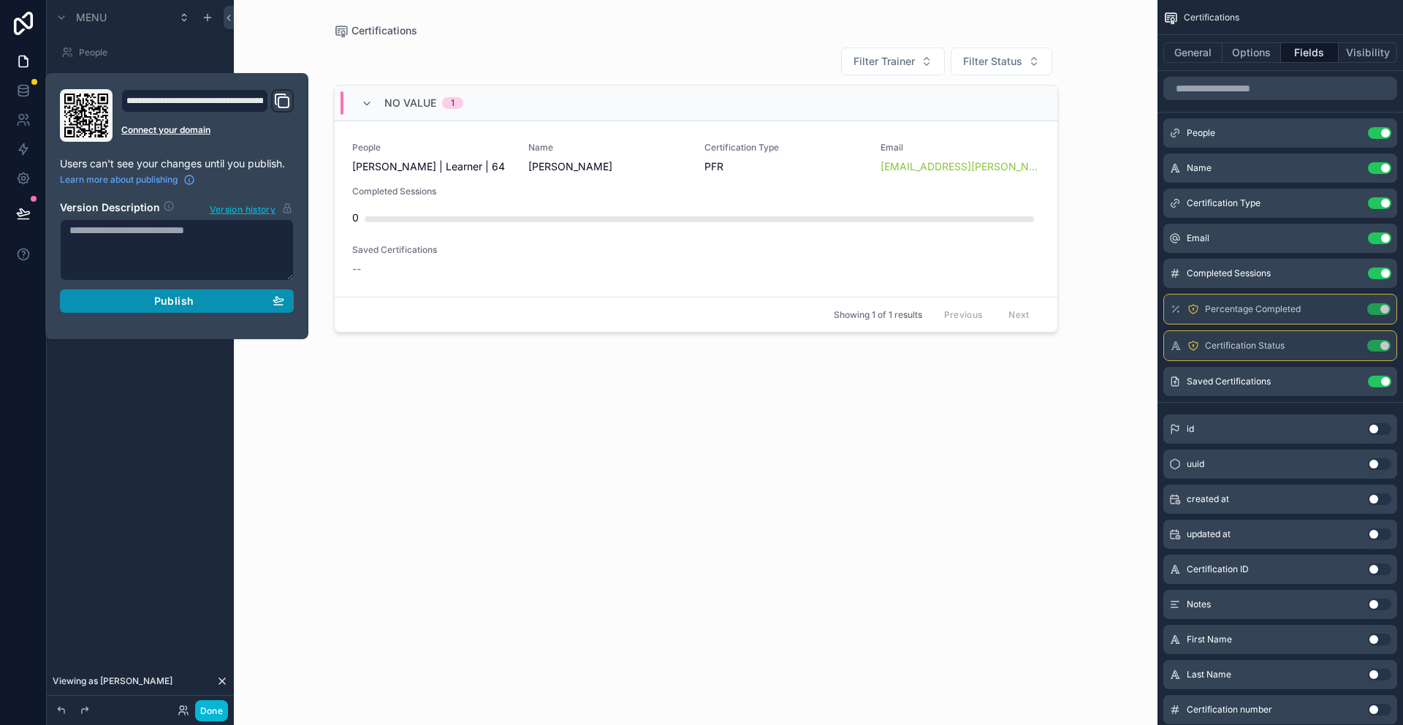
click at [178, 295] on span "Publish" at bounding box center [173, 300] width 39 height 13
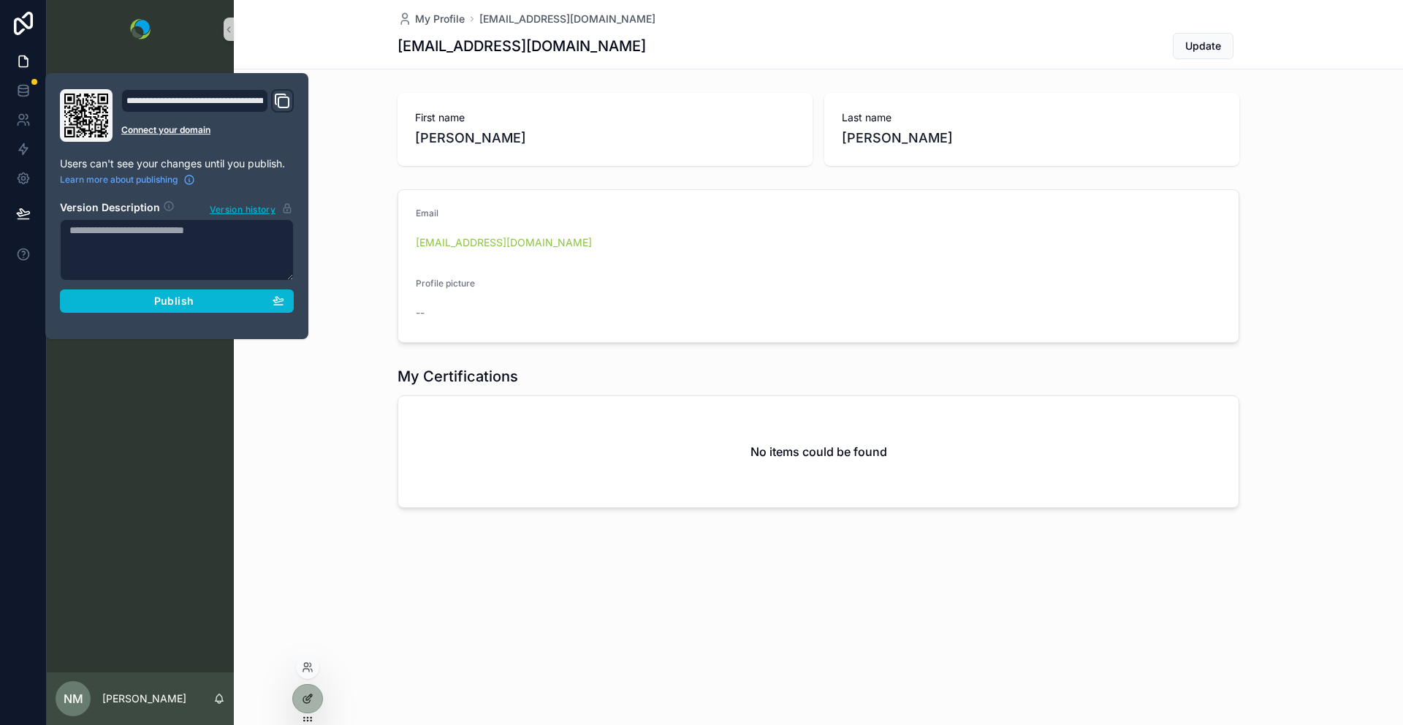
click at [300, 701] on div at bounding box center [307, 699] width 29 height 28
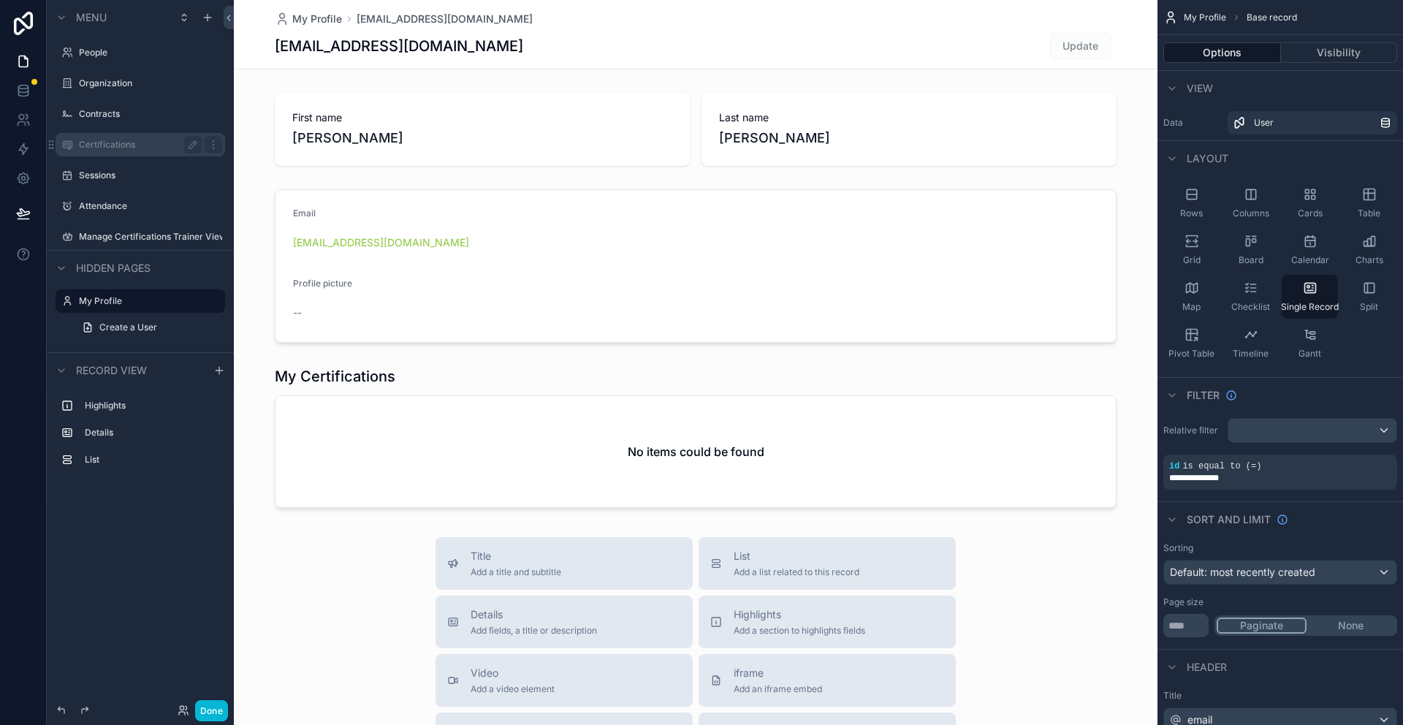
click at [110, 145] on label "Certifications" at bounding box center [137, 145] width 117 height 12
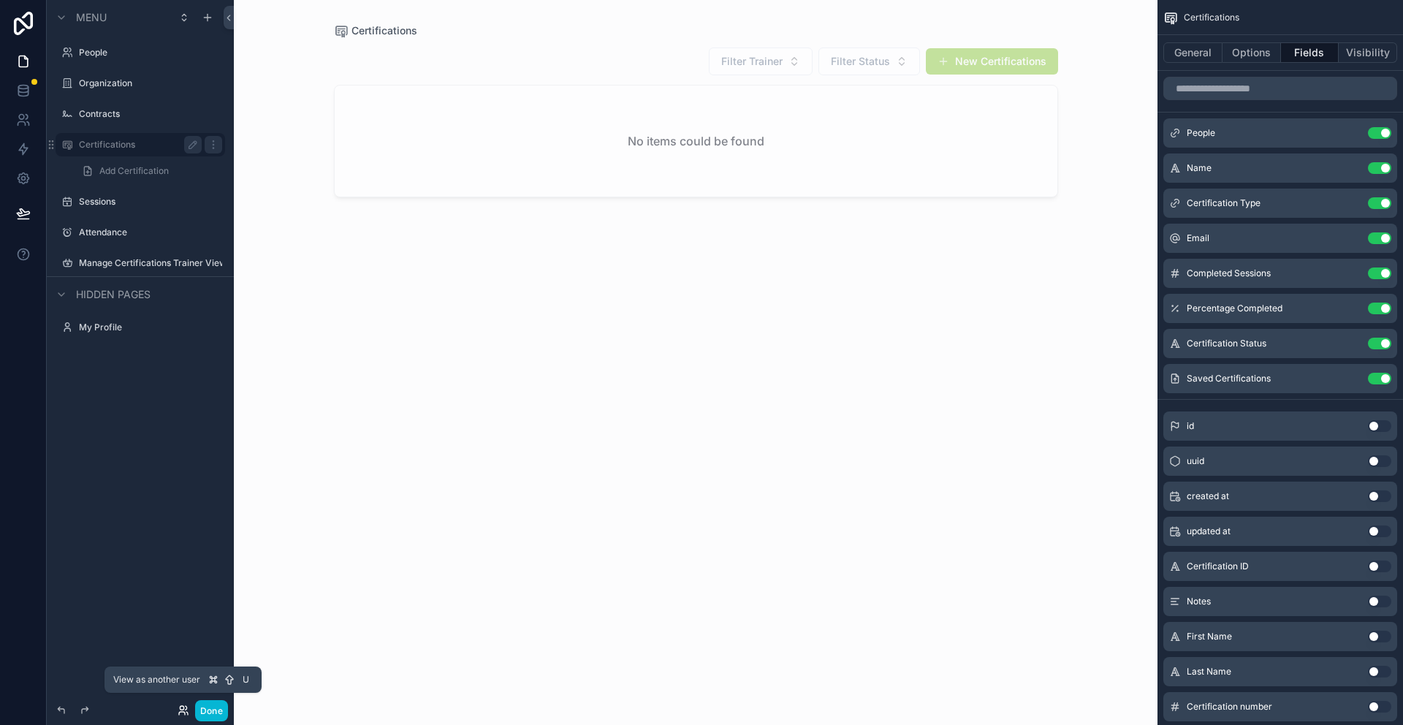
click at [186, 711] on icon at bounding box center [184, 710] width 12 height 12
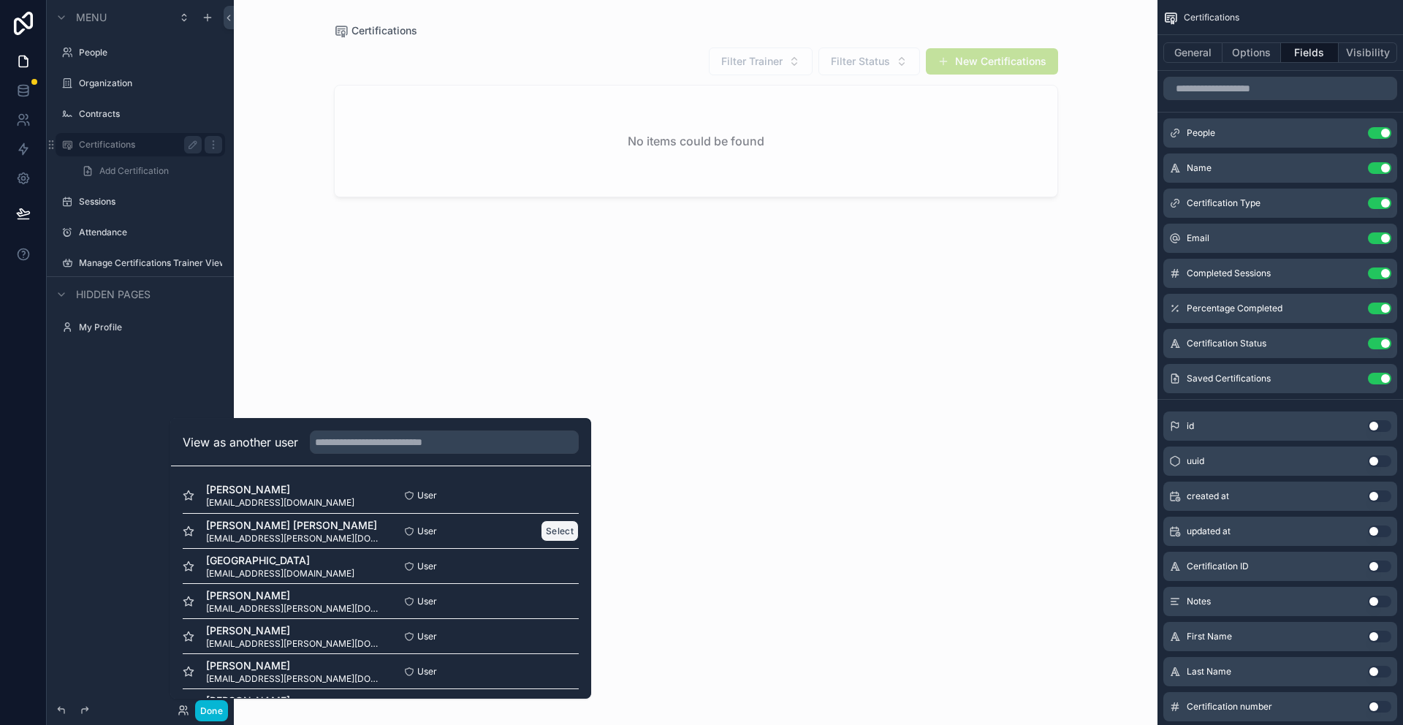
click at [553, 533] on button "Select" at bounding box center [560, 530] width 38 height 21
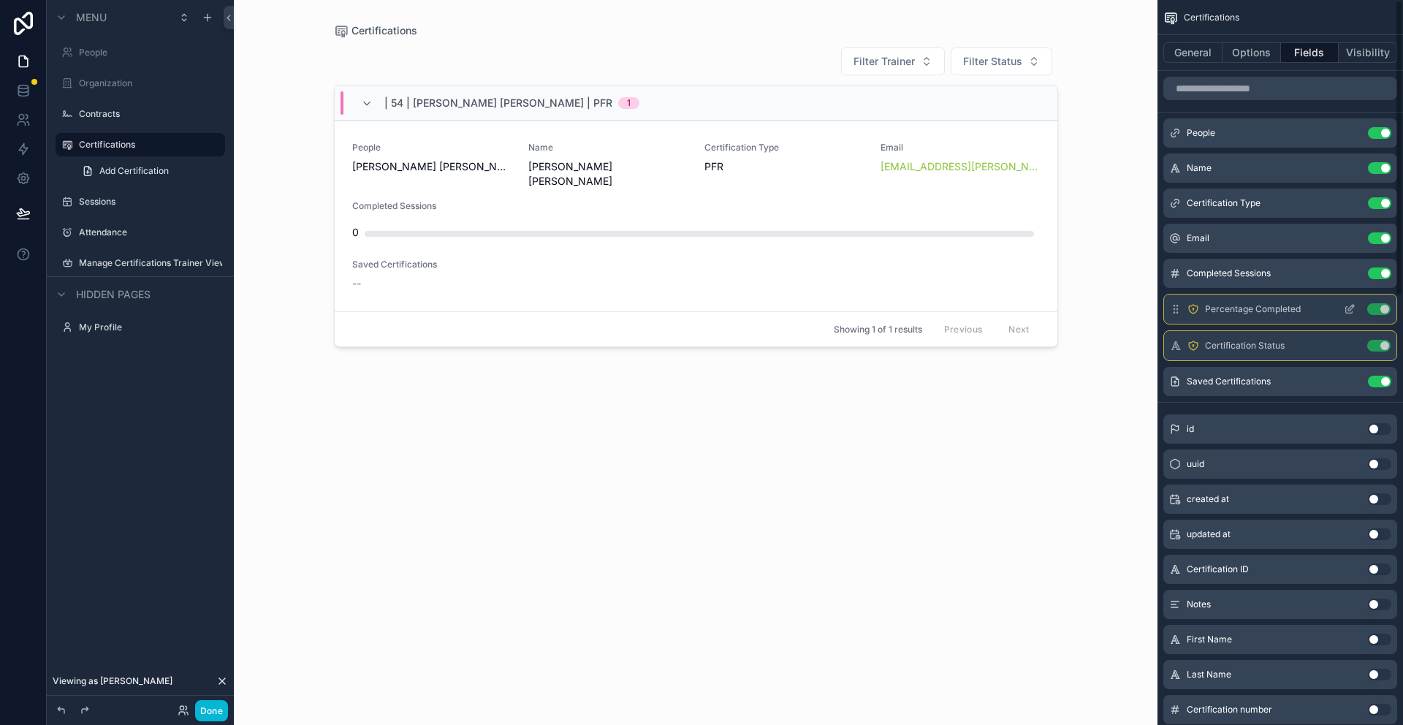
click at [1355, 308] on button "scrollable content" at bounding box center [1349, 309] width 23 height 12
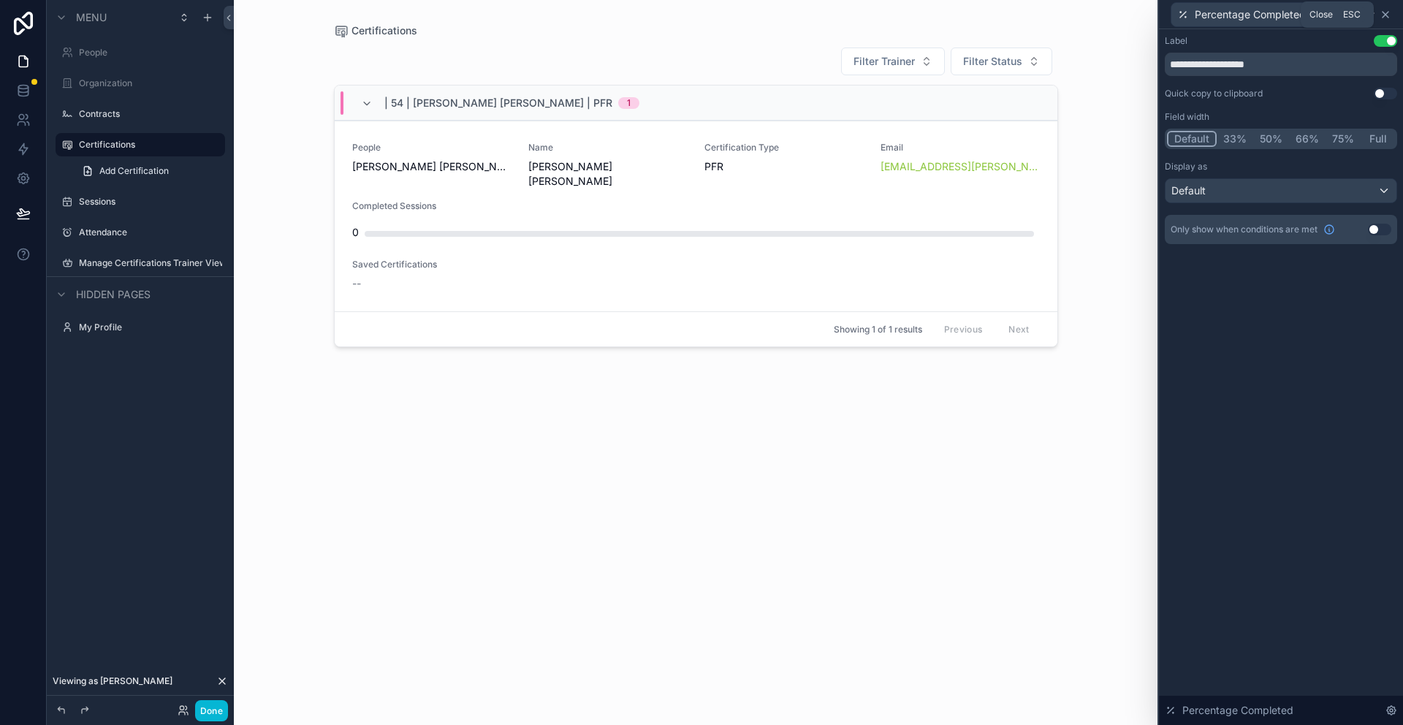
click at [1389, 18] on icon at bounding box center [1386, 15] width 12 height 12
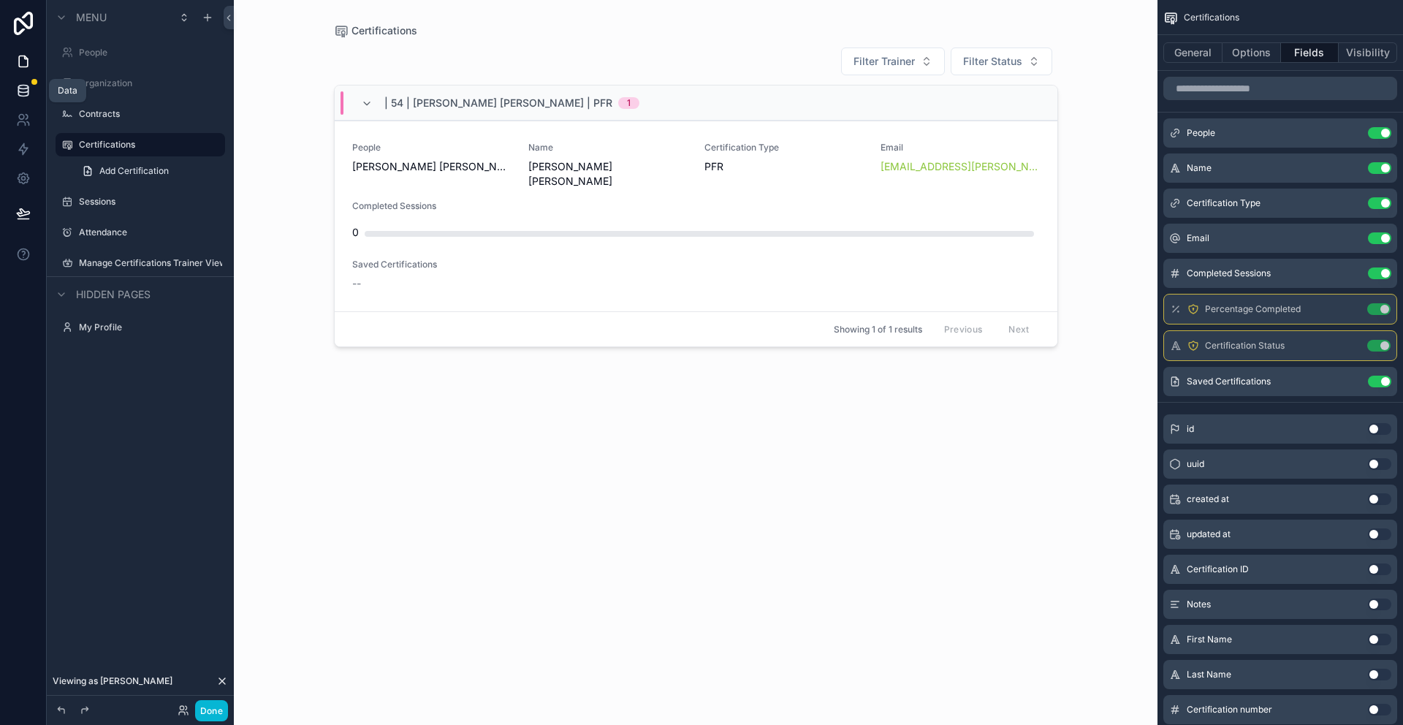
click at [28, 89] on icon at bounding box center [23, 90] width 15 height 15
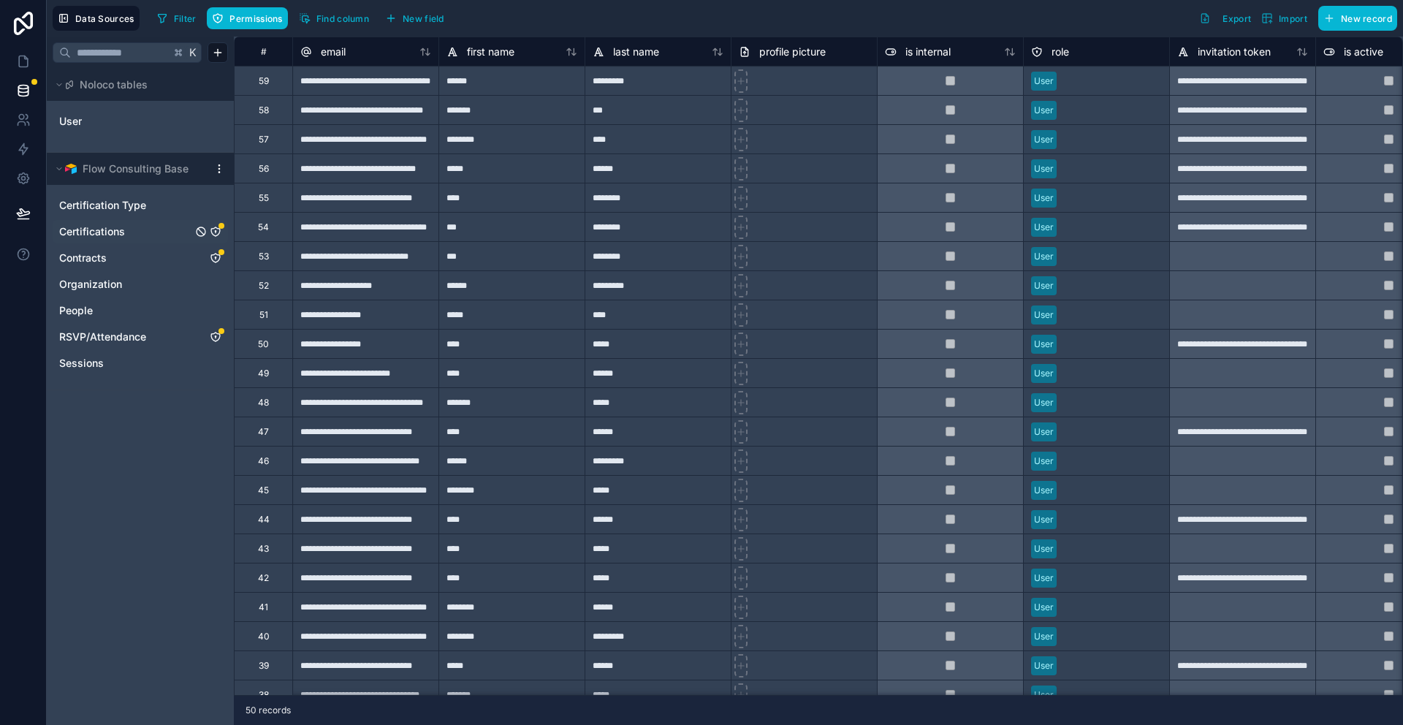
click at [126, 232] on link "Certifications" at bounding box center [125, 231] width 133 height 15
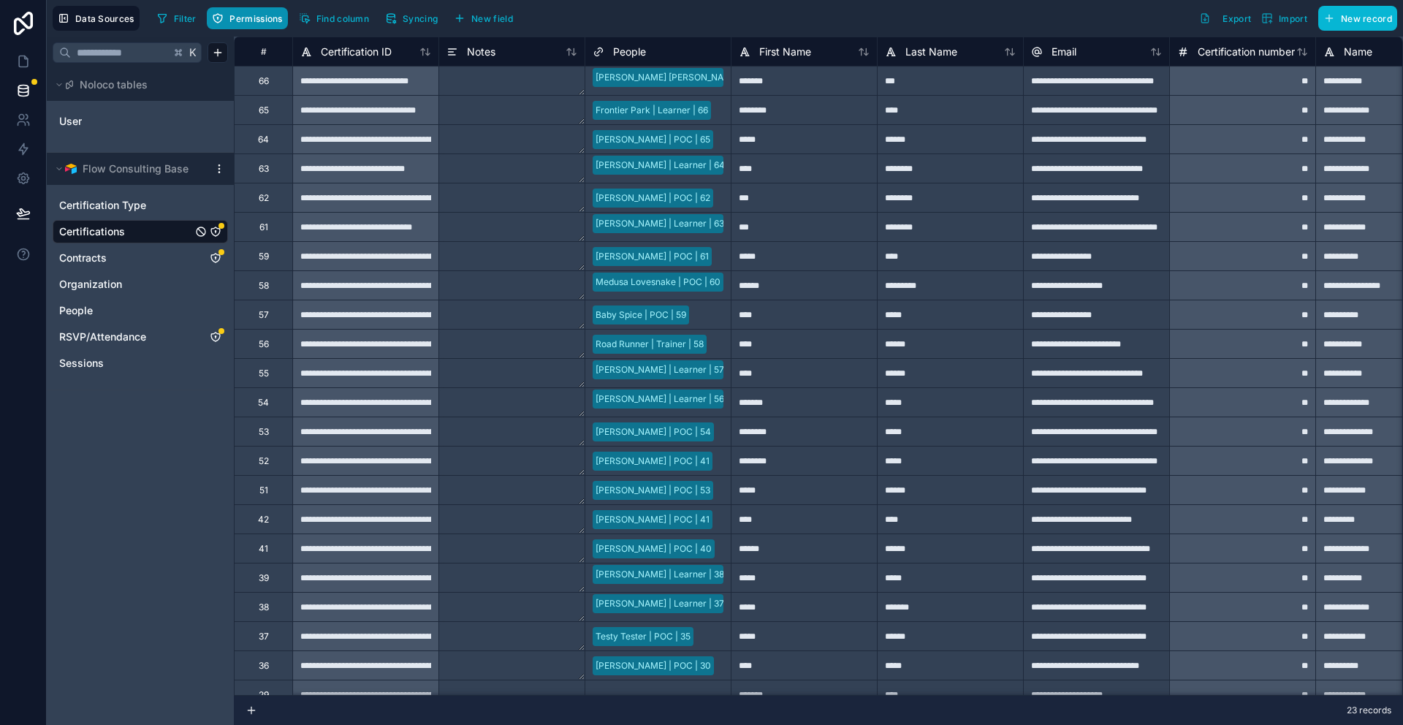
click at [265, 20] on span "Permissions" at bounding box center [255, 18] width 53 height 11
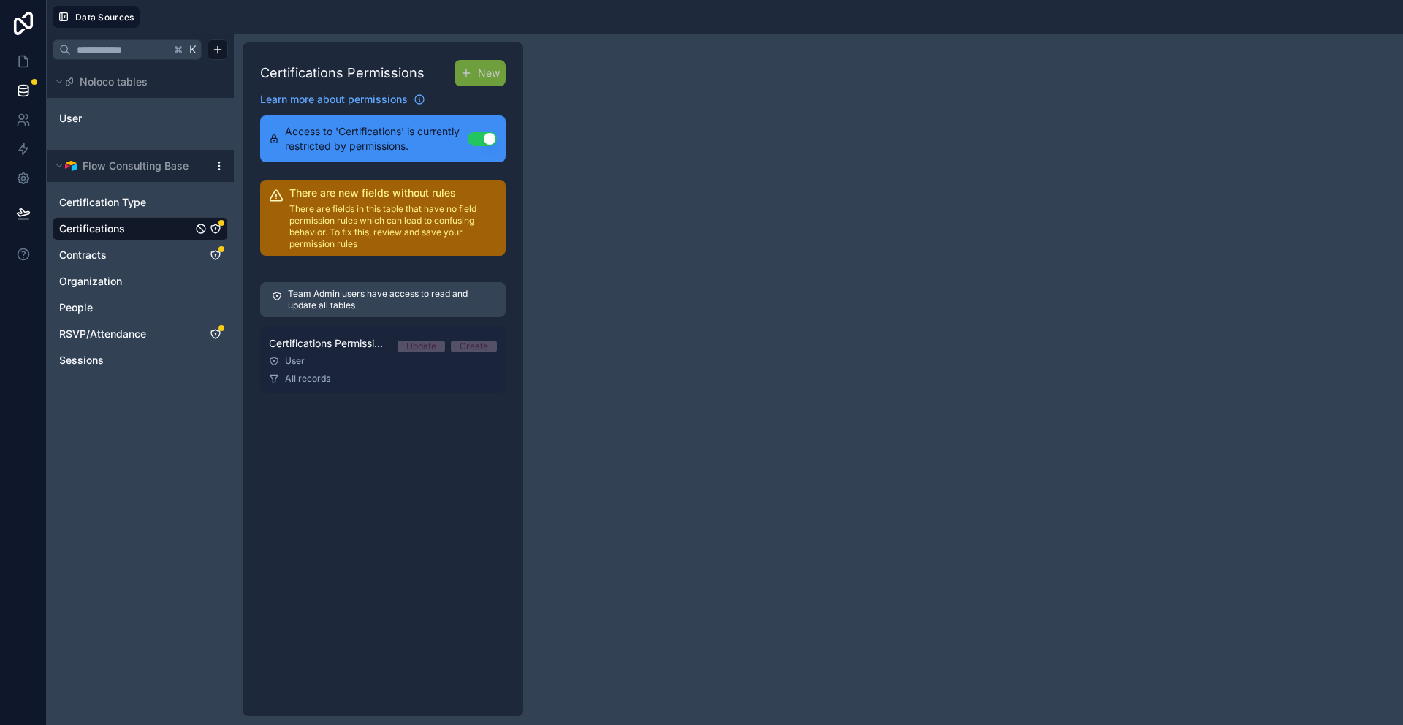
click at [424, 344] on div "Update" at bounding box center [421, 347] width 30 height 12
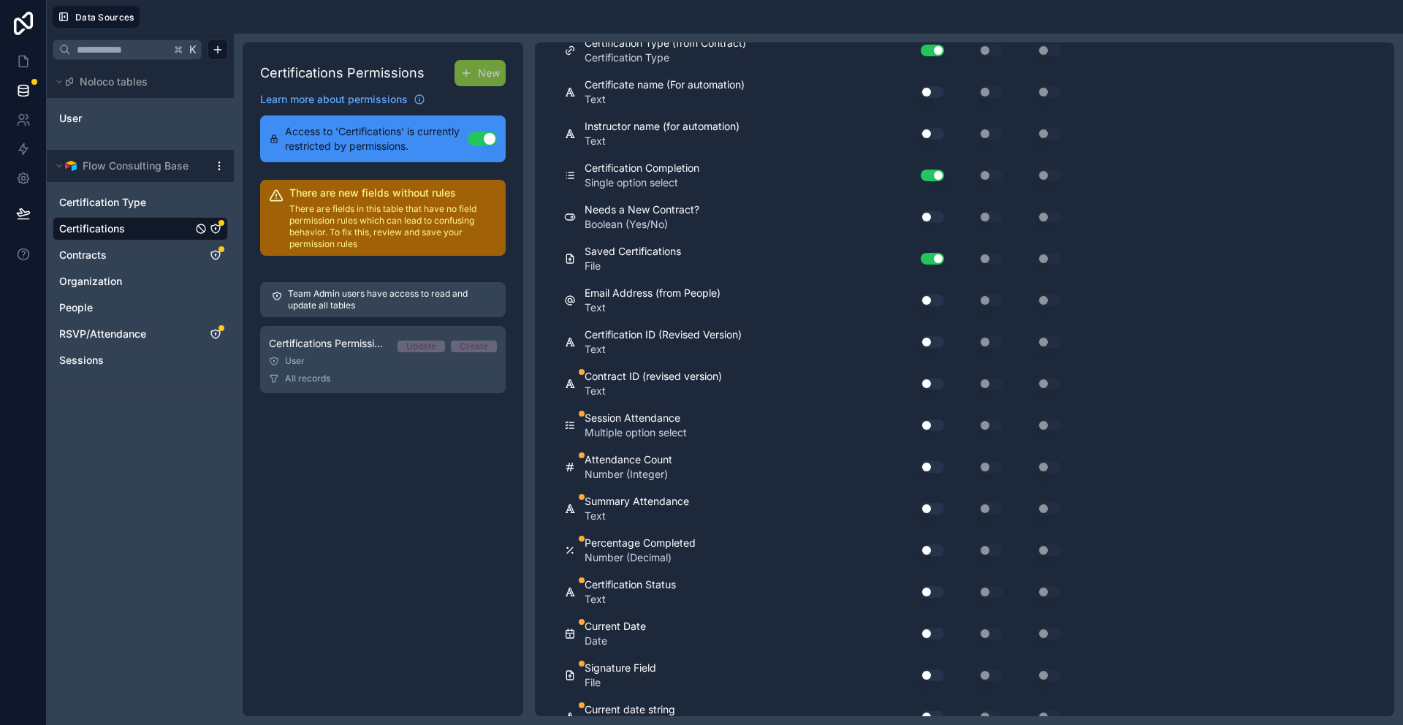
scroll to position [1035, 0]
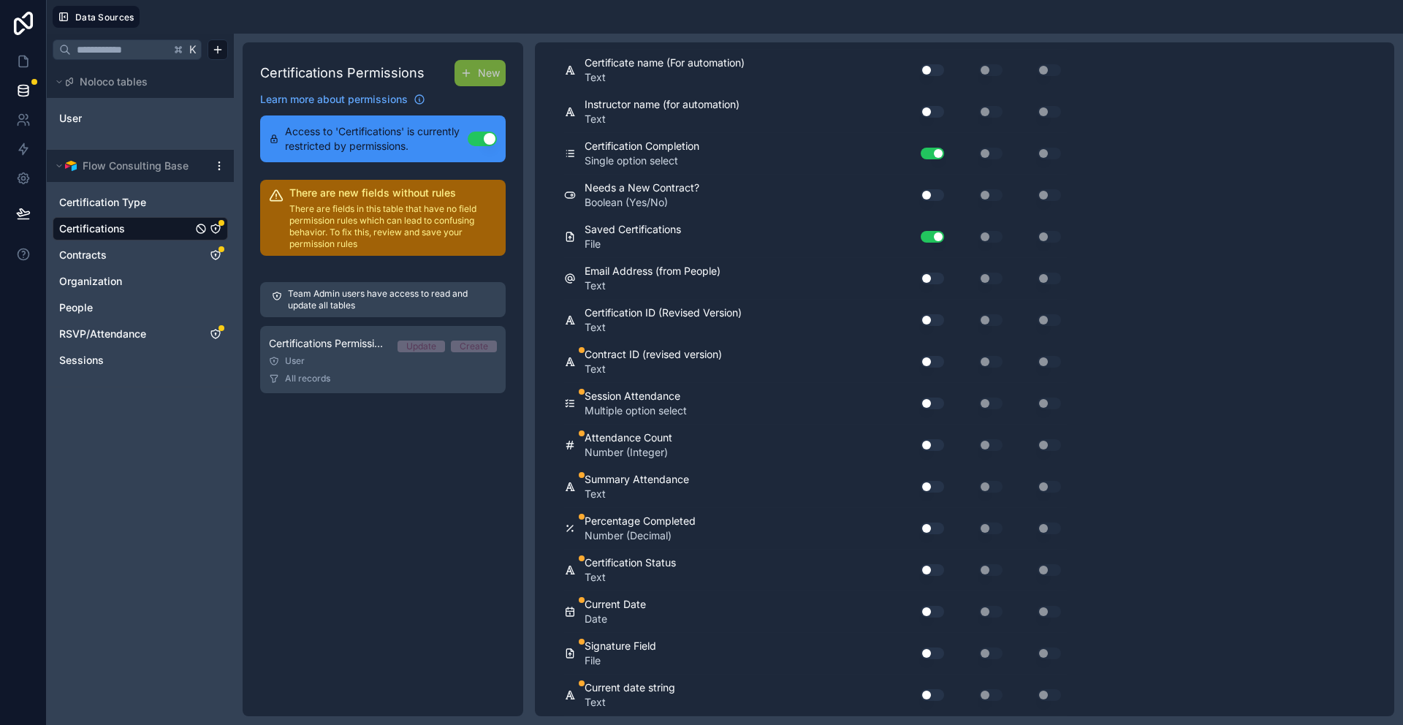
click at [929, 483] on button "Use setting" at bounding box center [932, 487] width 23 height 12
click at [928, 403] on button "Use setting" at bounding box center [932, 404] width 23 height 12
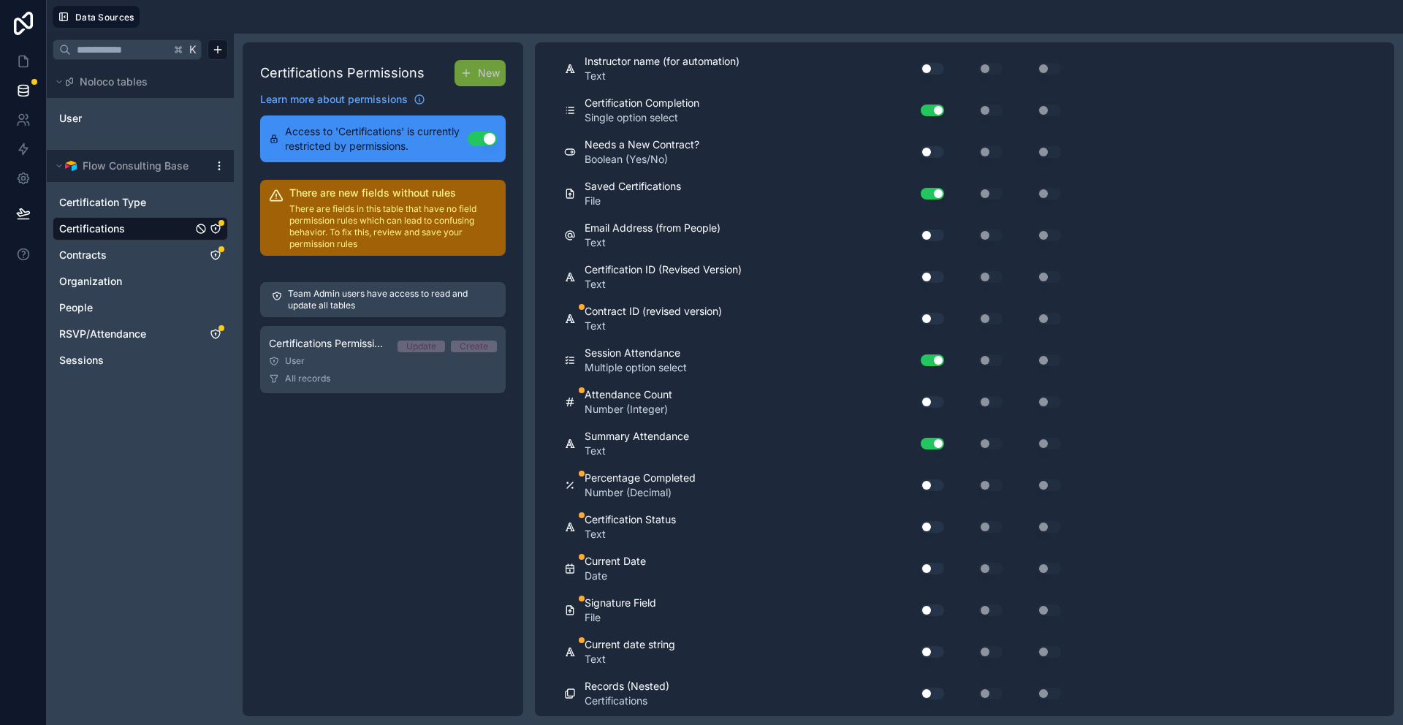
scroll to position [1080, 0]
click at [930, 482] on button "Use setting" at bounding box center [932, 483] width 23 height 12
click at [929, 525] on button "Use setting" at bounding box center [932, 525] width 23 height 12
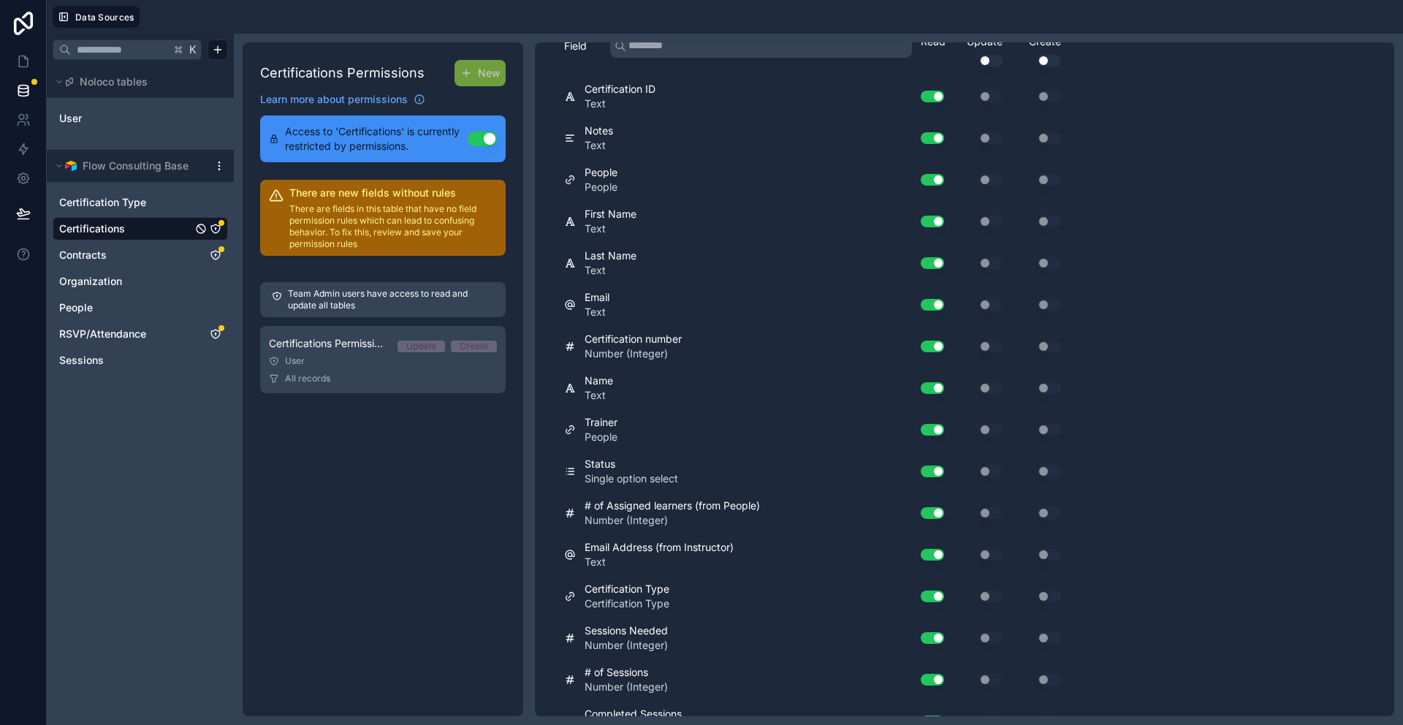
scroll to position [0, 0]
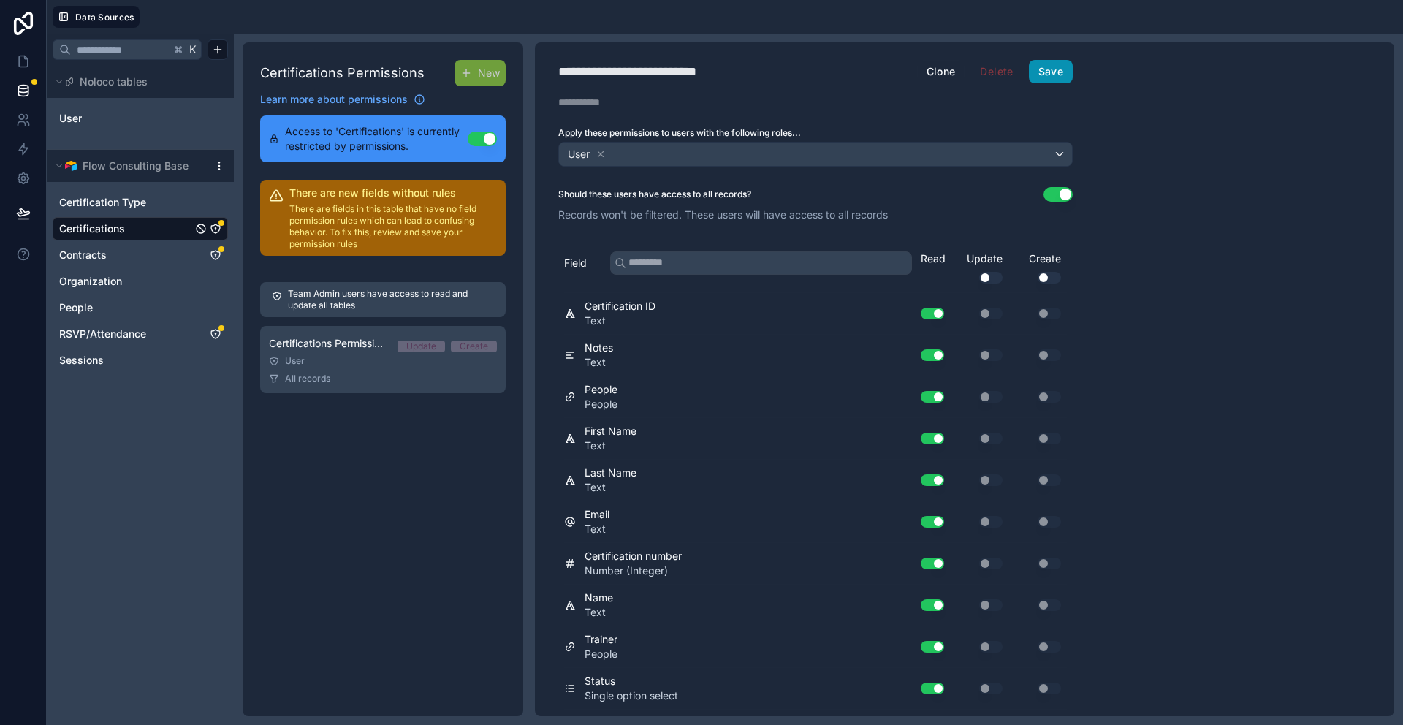
click at [1049, 73] on button "Save" at bounding box center [1051, 71] width 44 height 23
click at [19, 55] on icon at bounding box center [23, 61] width 15 height 15
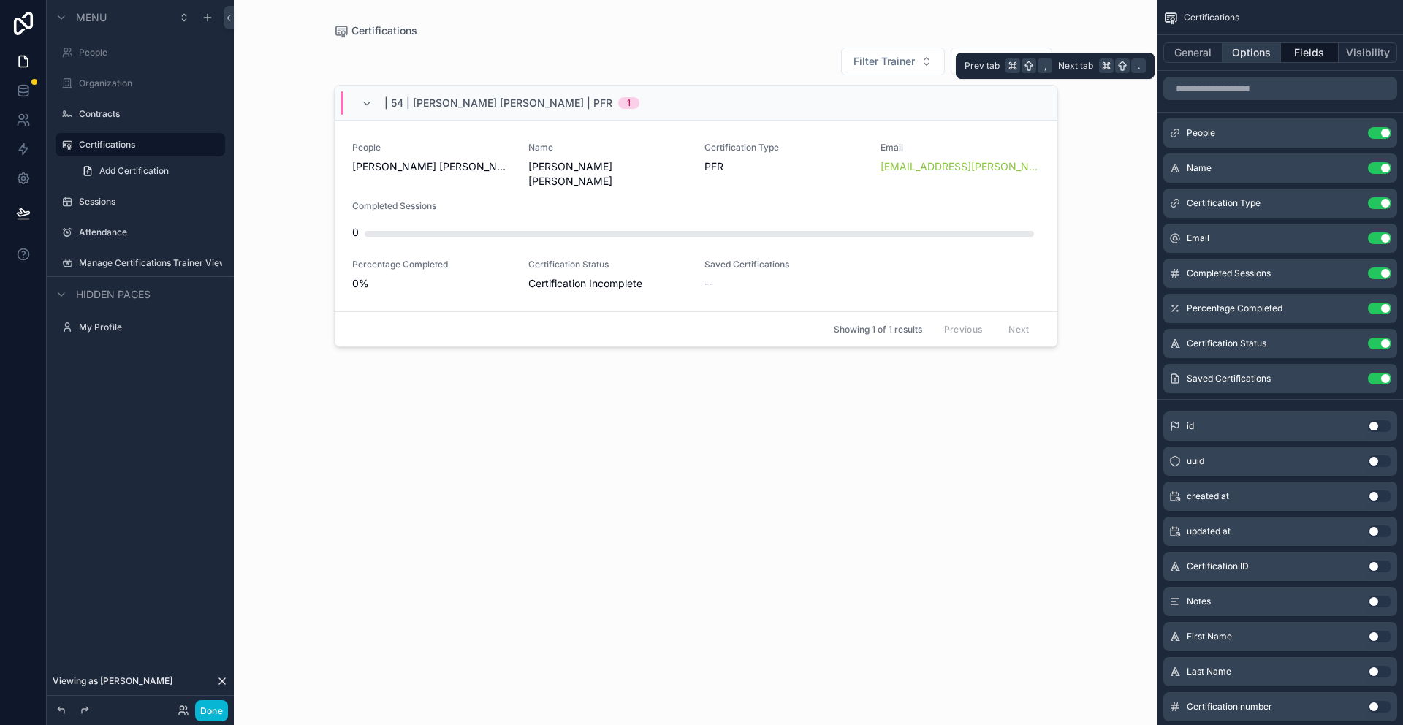
click at [1248, 54] on button "Options" at bounding box center [1251, 52] width 58 height 20
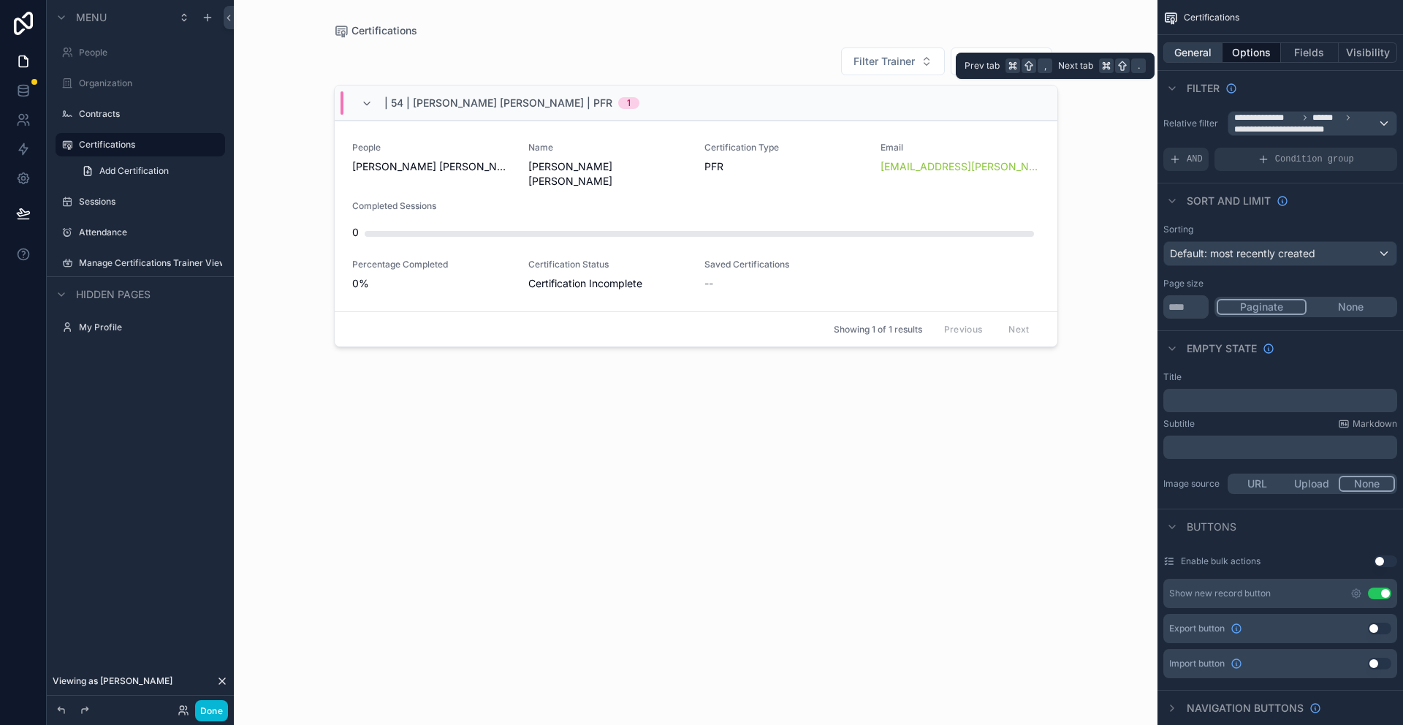
click at [1201, 46] on button "General" at bounding box center [1192, 52] width 59 height 20
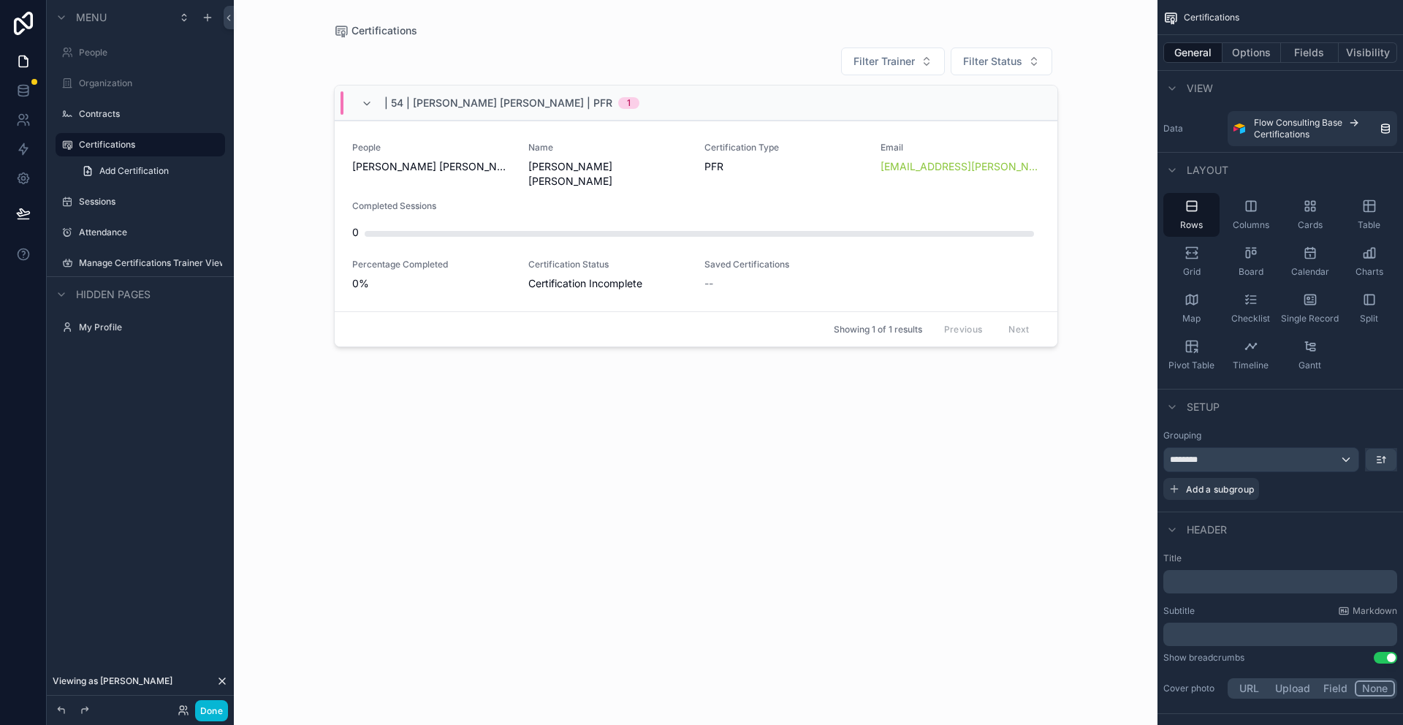
click at [805, 175] on div "scrollable content" at bounding box center [696, 353] width 748 height 707
click at [138, 170] on span "Add Certification" at bounding box center [133, 171] width 69 height 12
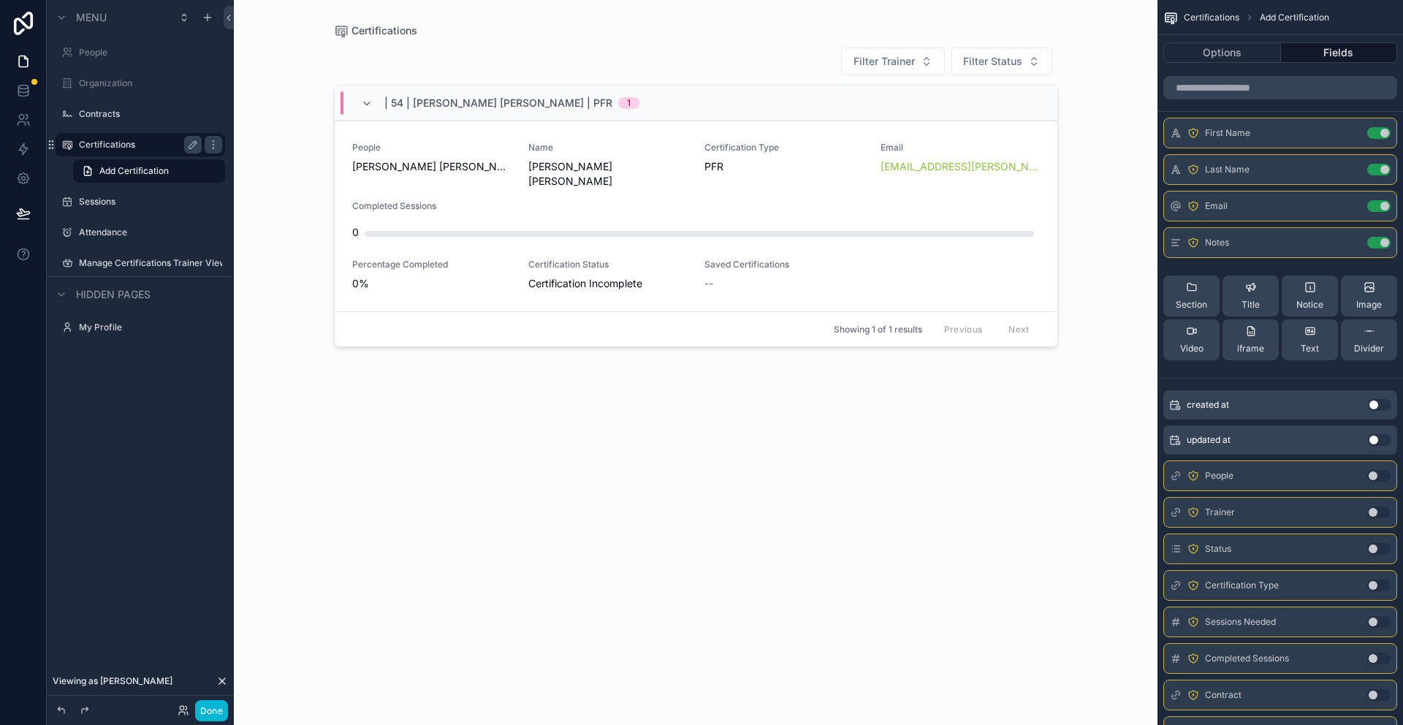
click at [120, 143] on label "Certifications" at bounding box center [137, 145] width 117 height 12
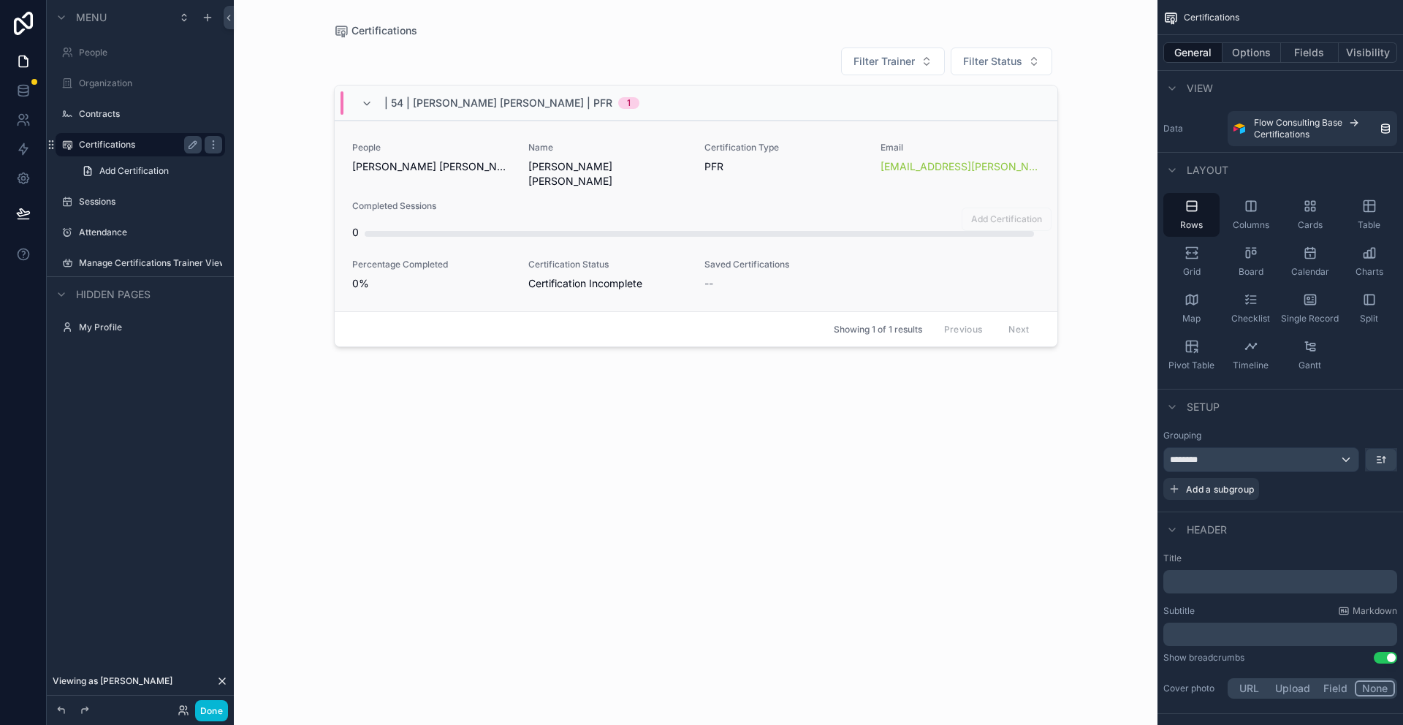
click at [475, 138] on link "People [PERSON_NAME] [PERSON_NAME] | Learner | 67 Name [PERSON_NAME] [PERSON_NA…" at bounding box center [696, 216] width 723 height 191
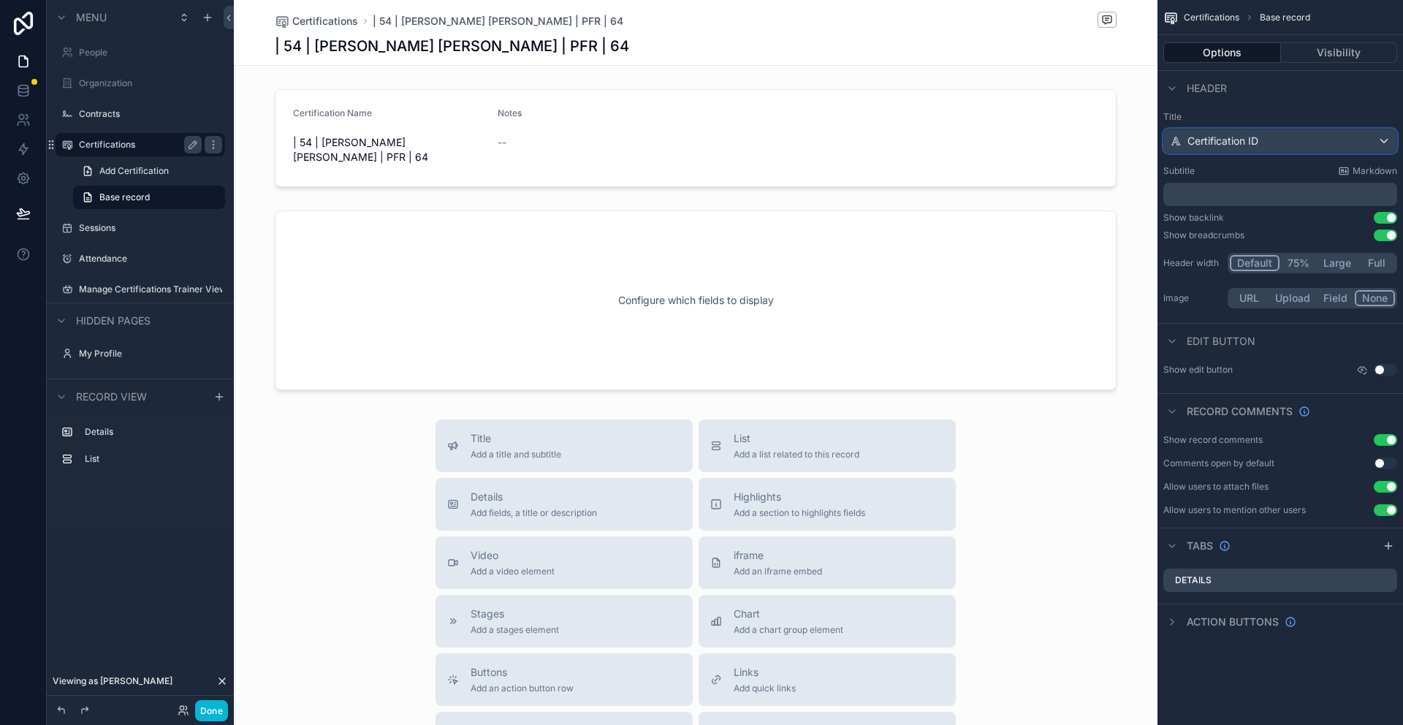
click at [1379, 143] on div "Certification ID" at bounding box center [1280, 140] width 232 height 23
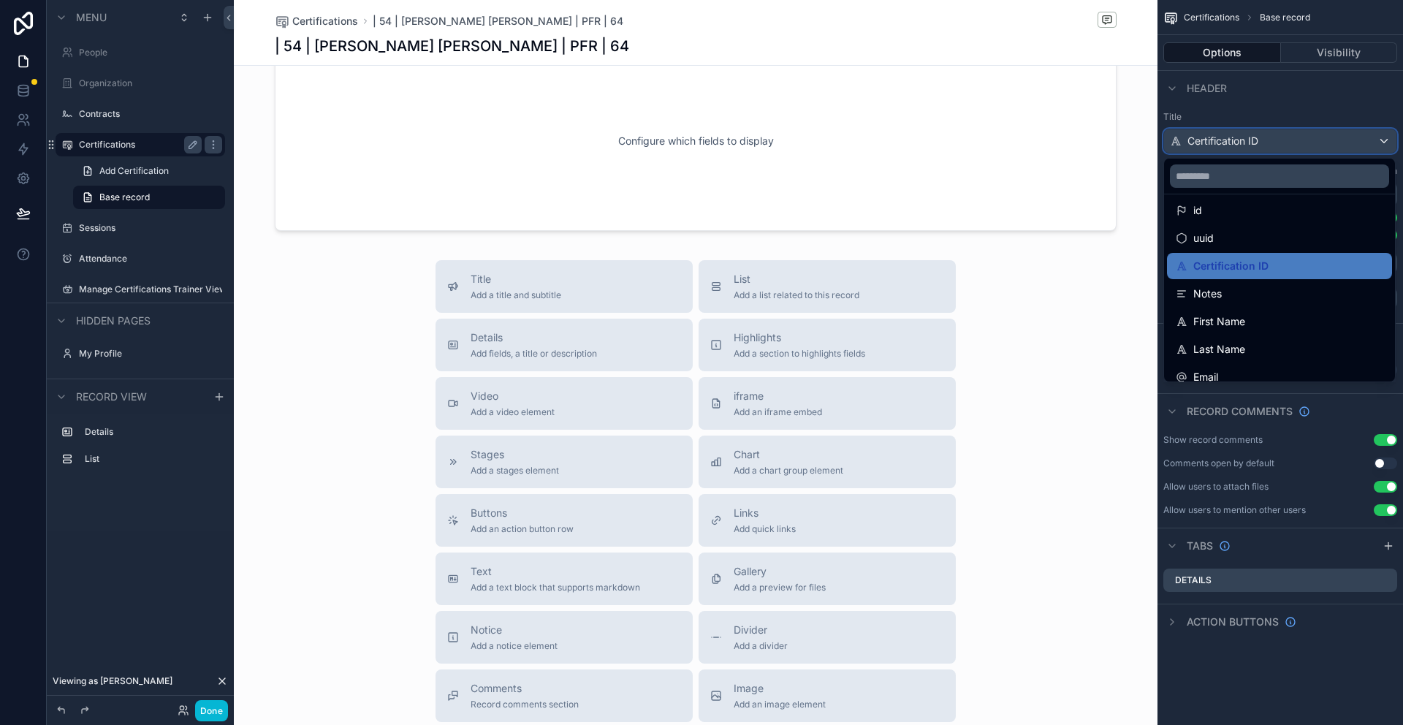
scroll to position [162, 0]
click at [763, 579] on span "Add a preview for files" at bounding box center [780, 585] width 92 height 12
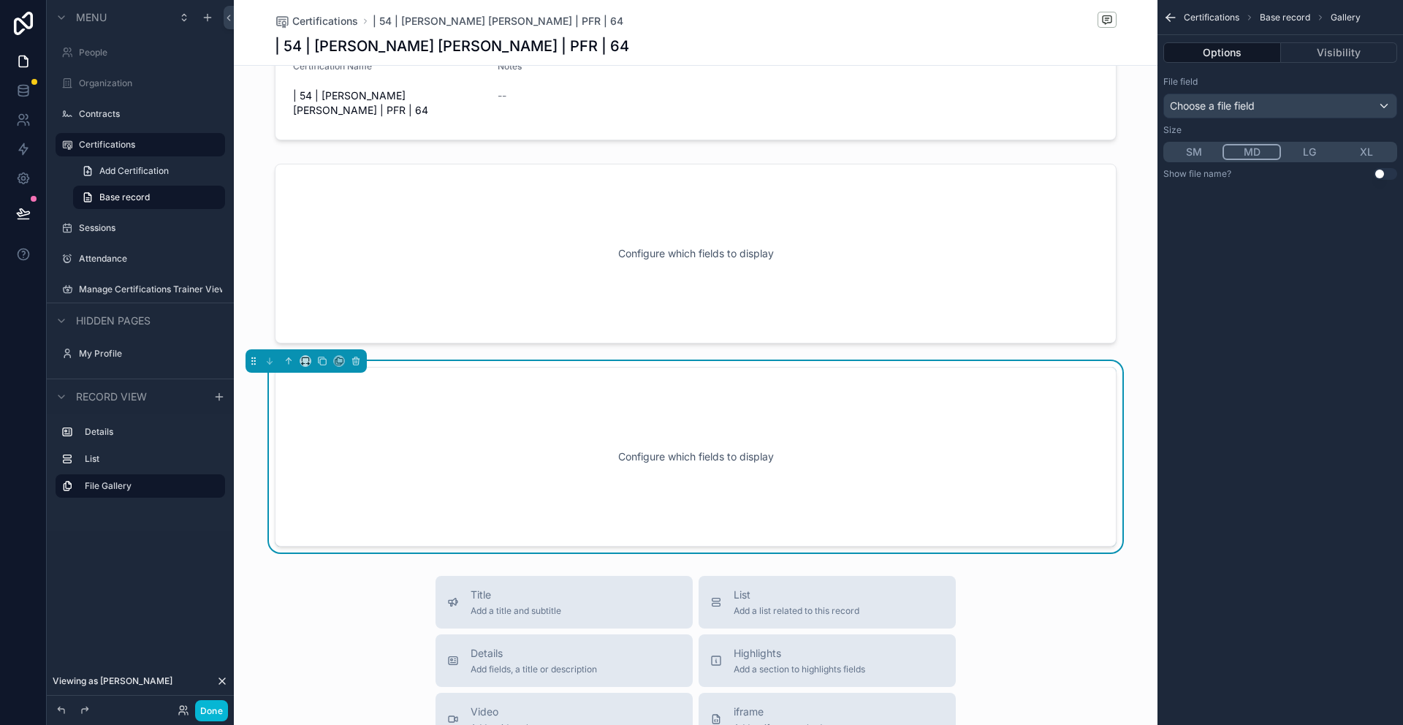
scroll to position [0, 0]
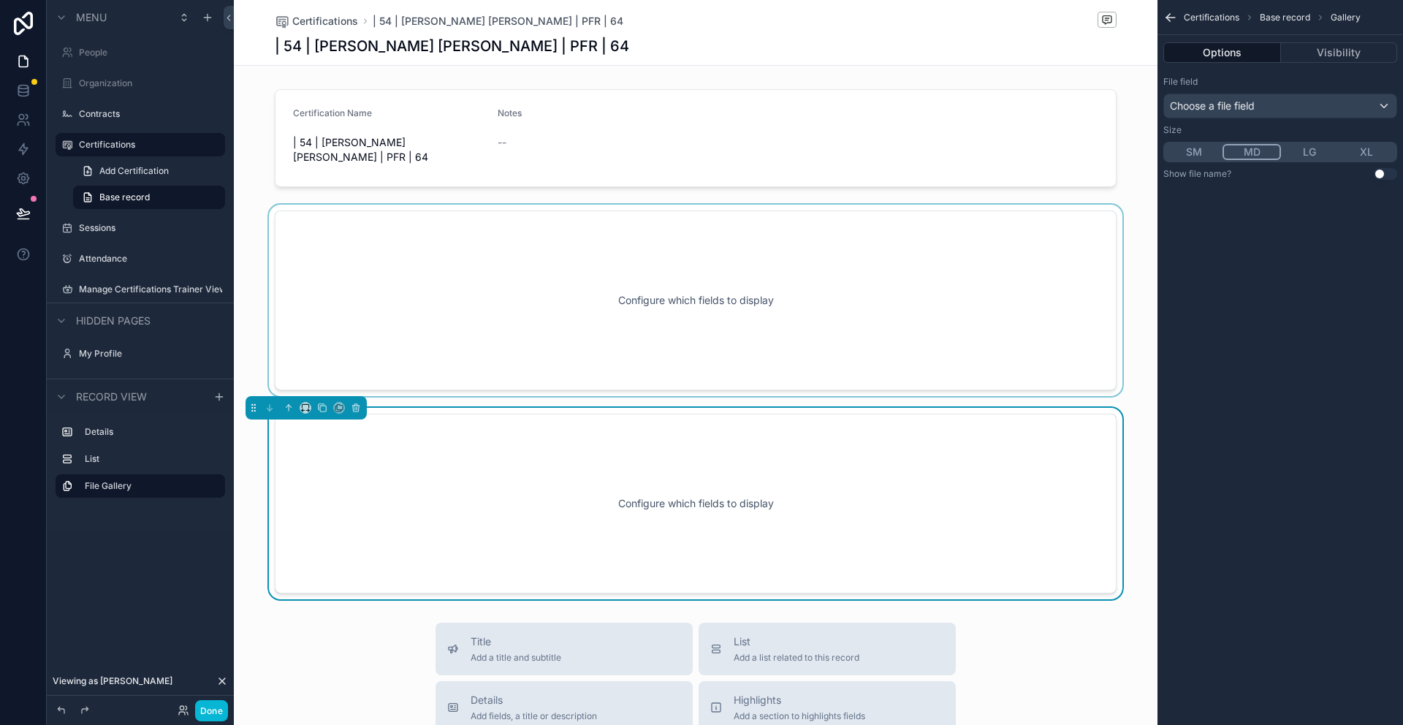
click at [371, 230] on div "scrollable content" at bounding box center [696, 300] width 924 height 191
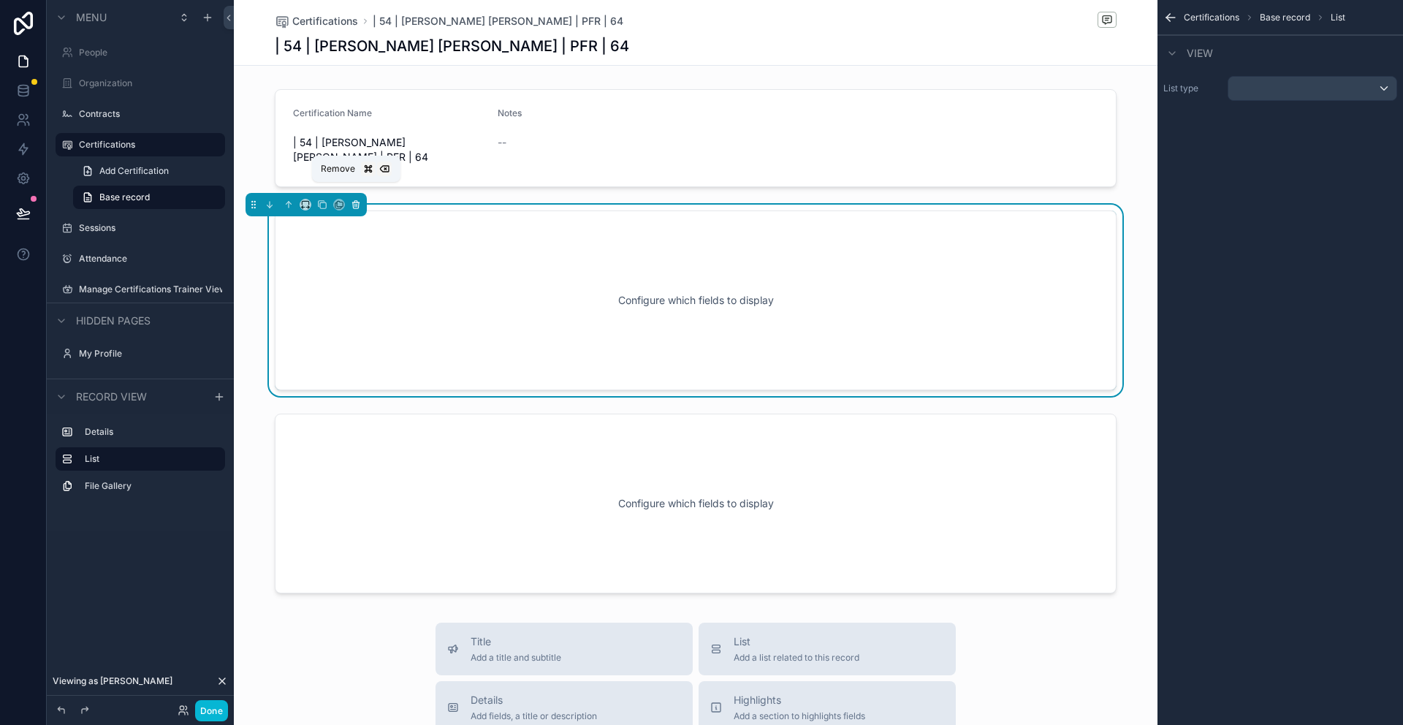
click at [355, 202] on icon "scrollable content" at bounding box center [356, 205] width 6 height 6
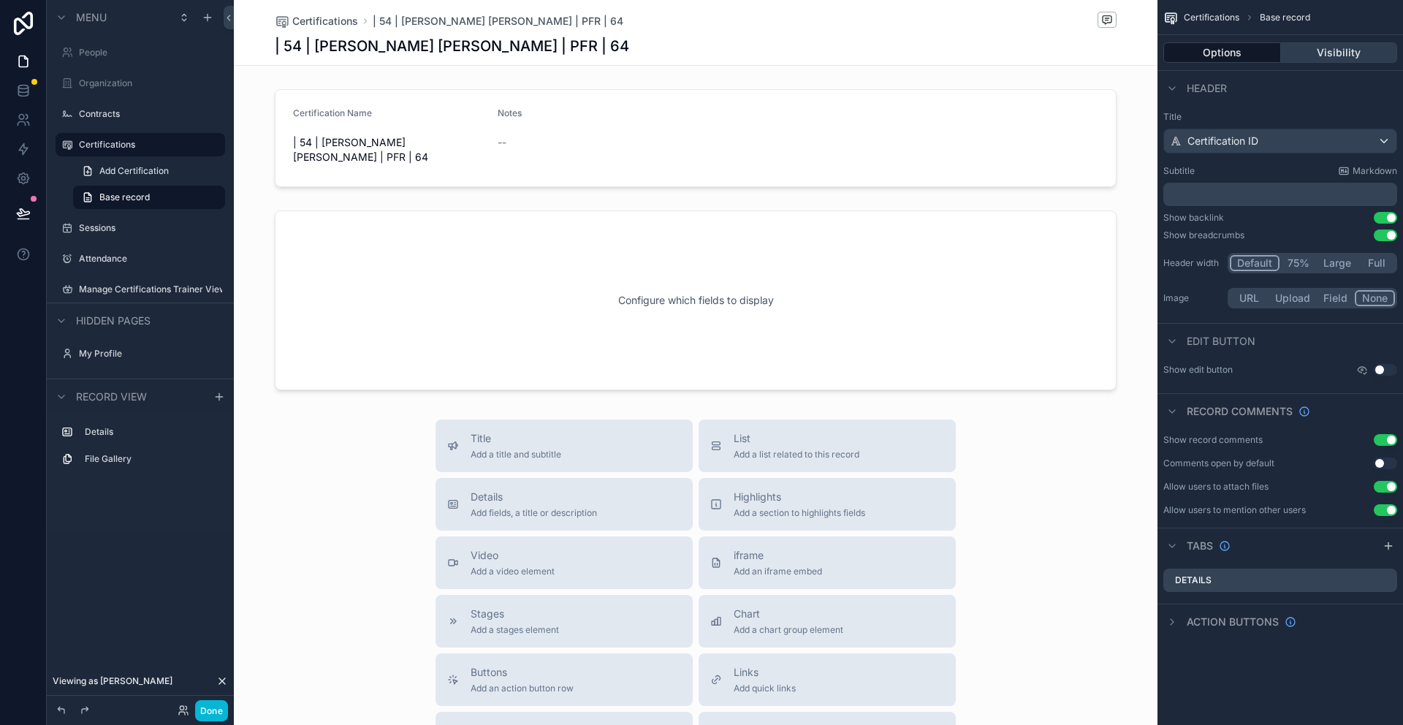
click at [1337, 47] on button "Visibility" at bounding box center [1339, 52] width 117 height 20
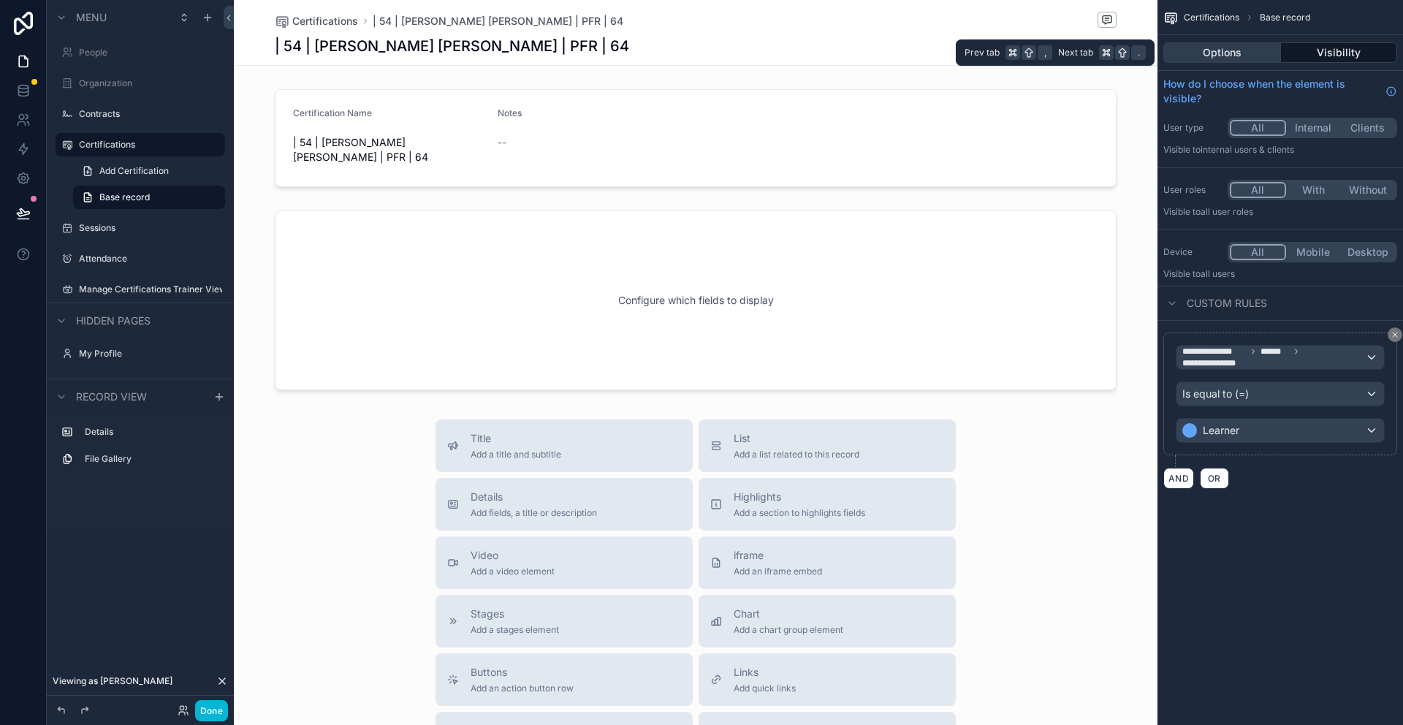
click at [1242, 58] on button "Options" at bounding box center [1222, 52] width 118 height 20
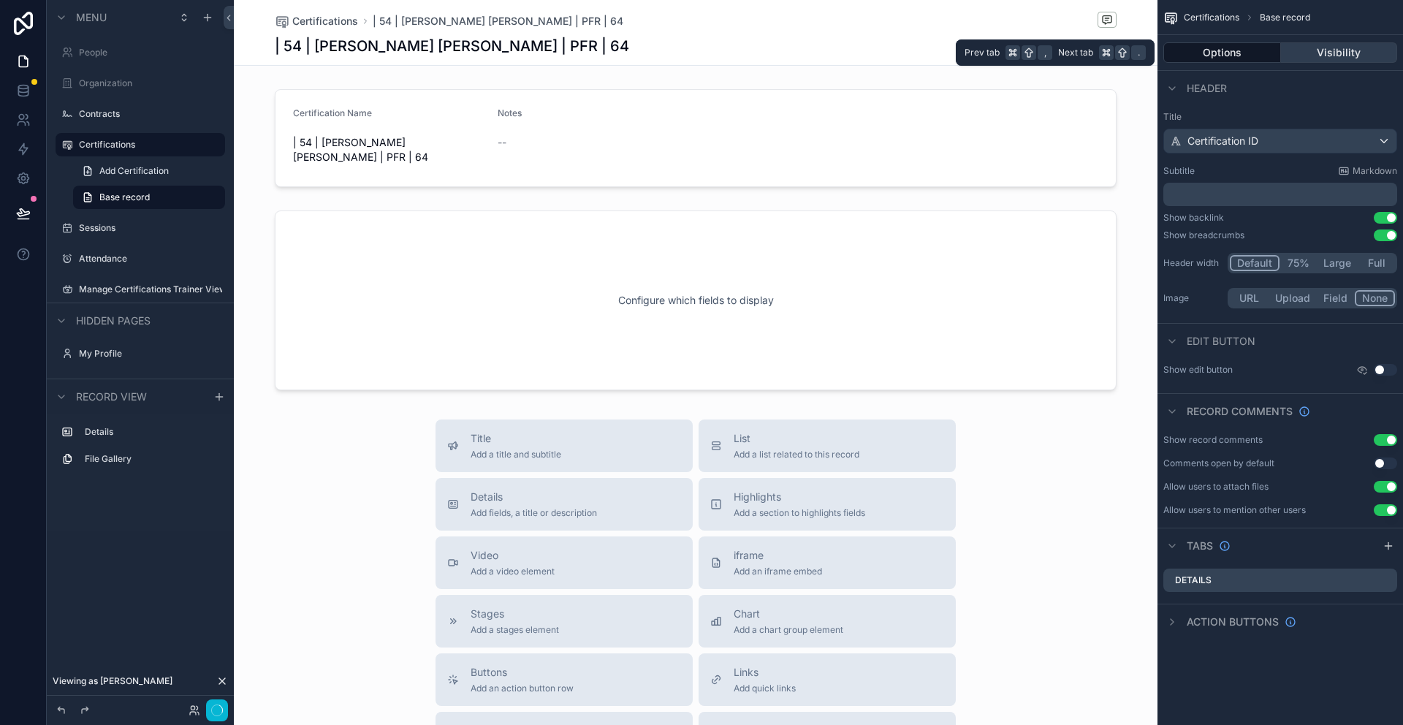
click at [1309, 47] on button "Visibility" at bounding box center [1339, 52] width 117 height 20
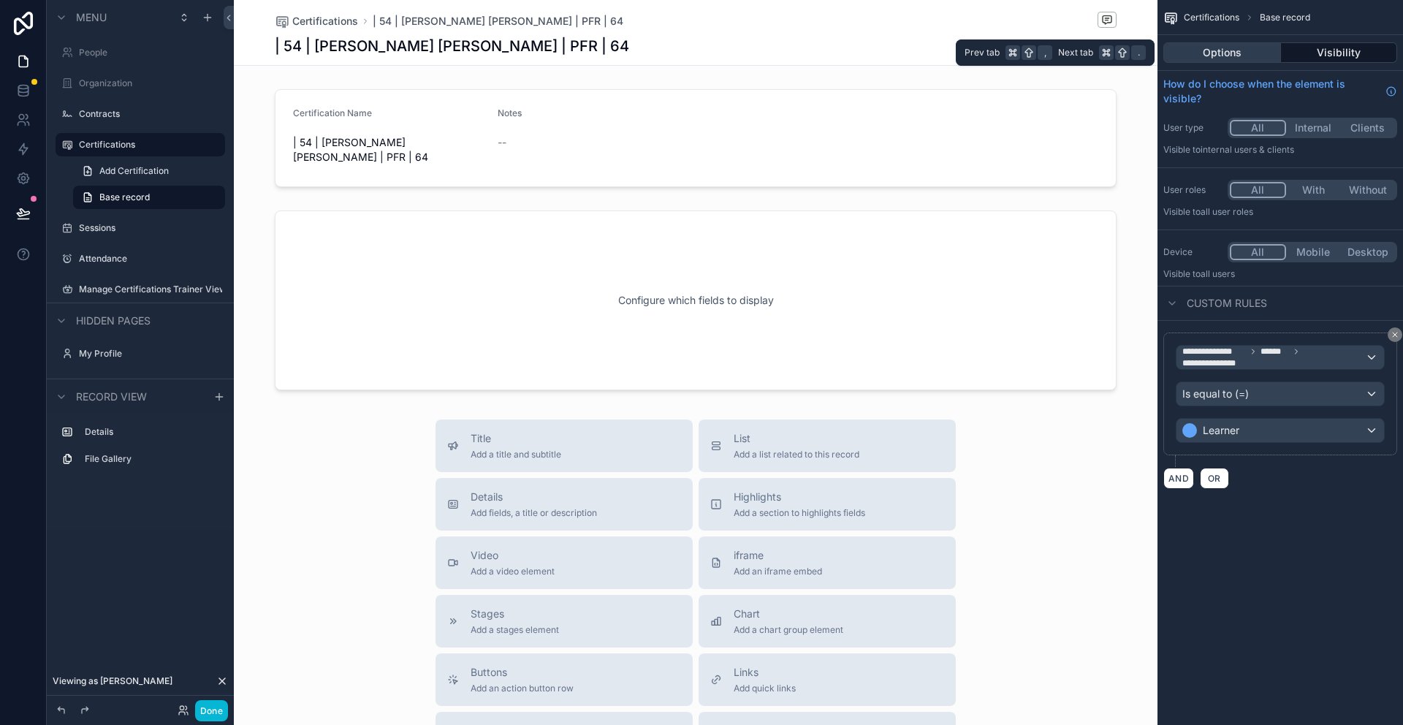
click at [1247, 50] on button "Options" at bounding box center [1222, 52] width 118 height 20
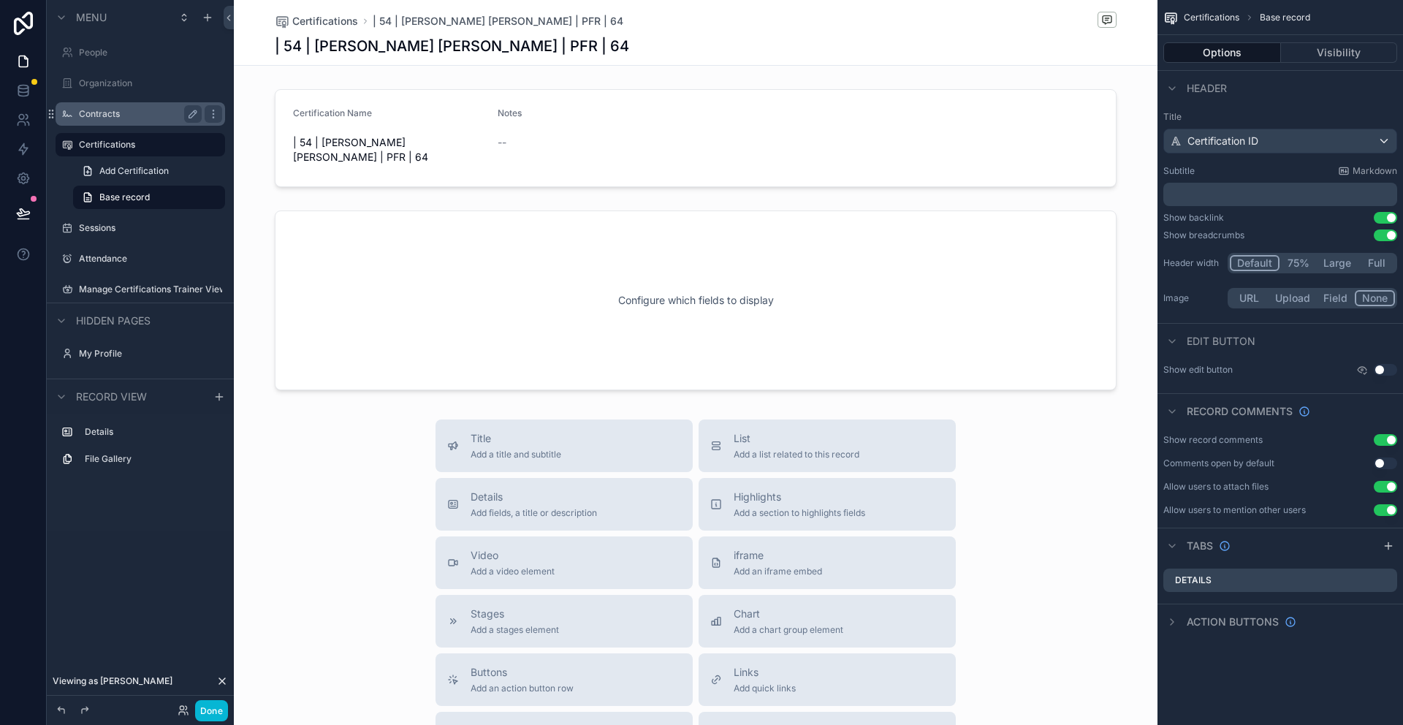
click at [99, 105] on div "Contracts" at bounding box center [140, 114] width 123 height 18
click at [95, 114] on label "Contracts" at bounding box center [137, 114] width 117 height 12
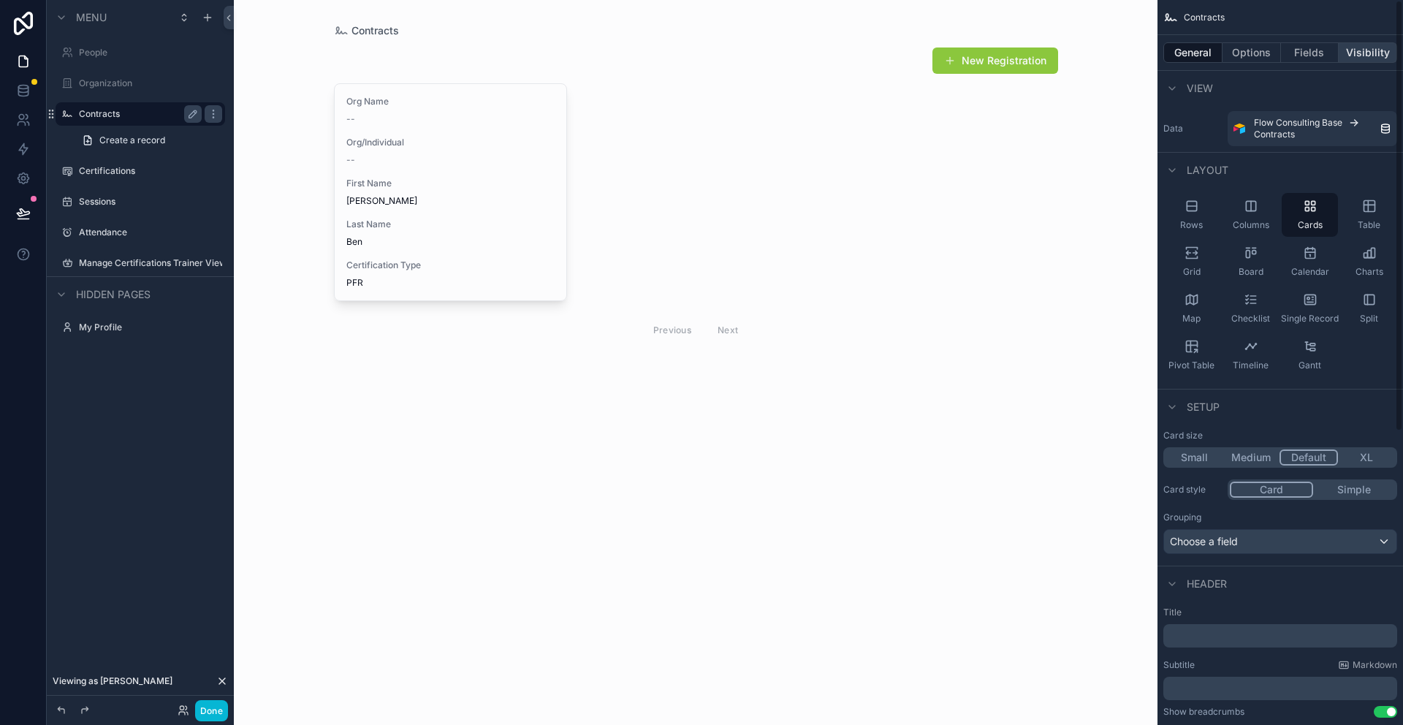
click at [1374, 58] on button "Visibility" at bounding box center [1368, 52] width 58 height 20
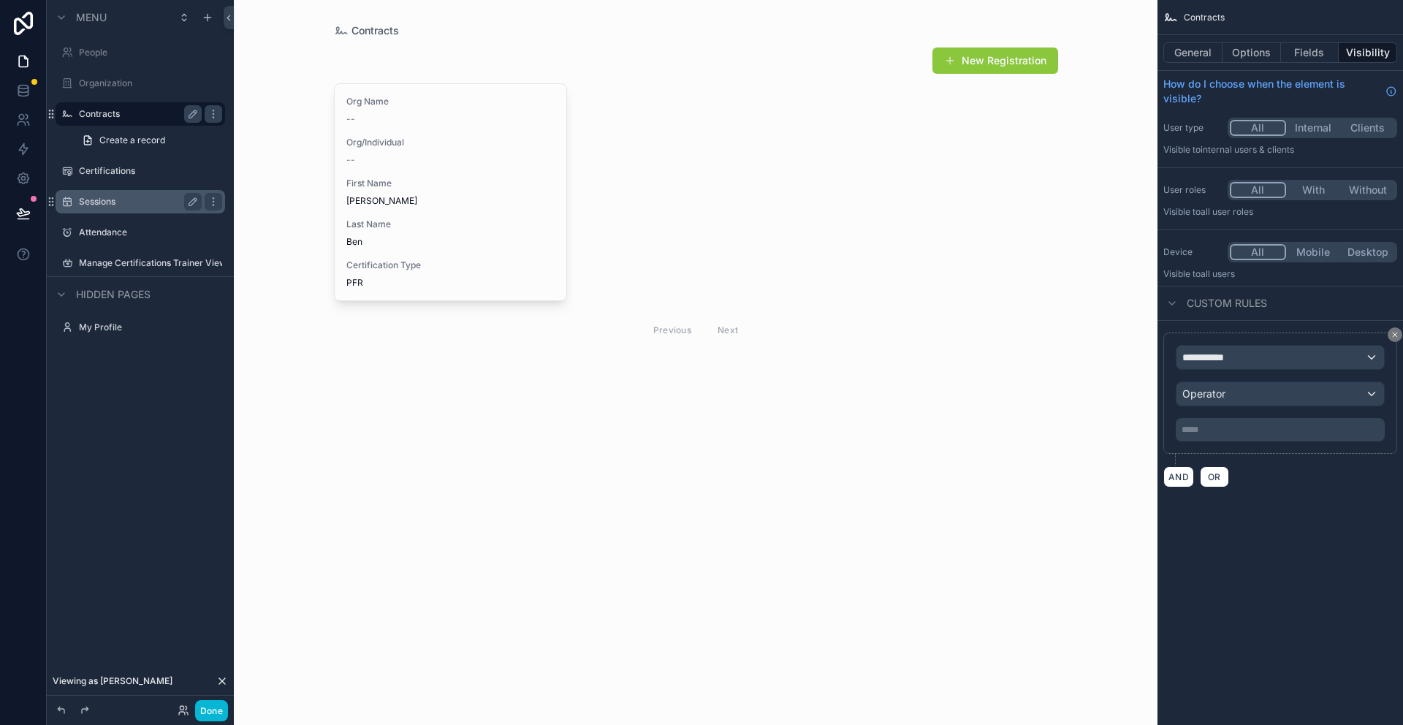
click at [99, 205] on label "Sessions" at bounding box center [137, 202] width 117 height 12
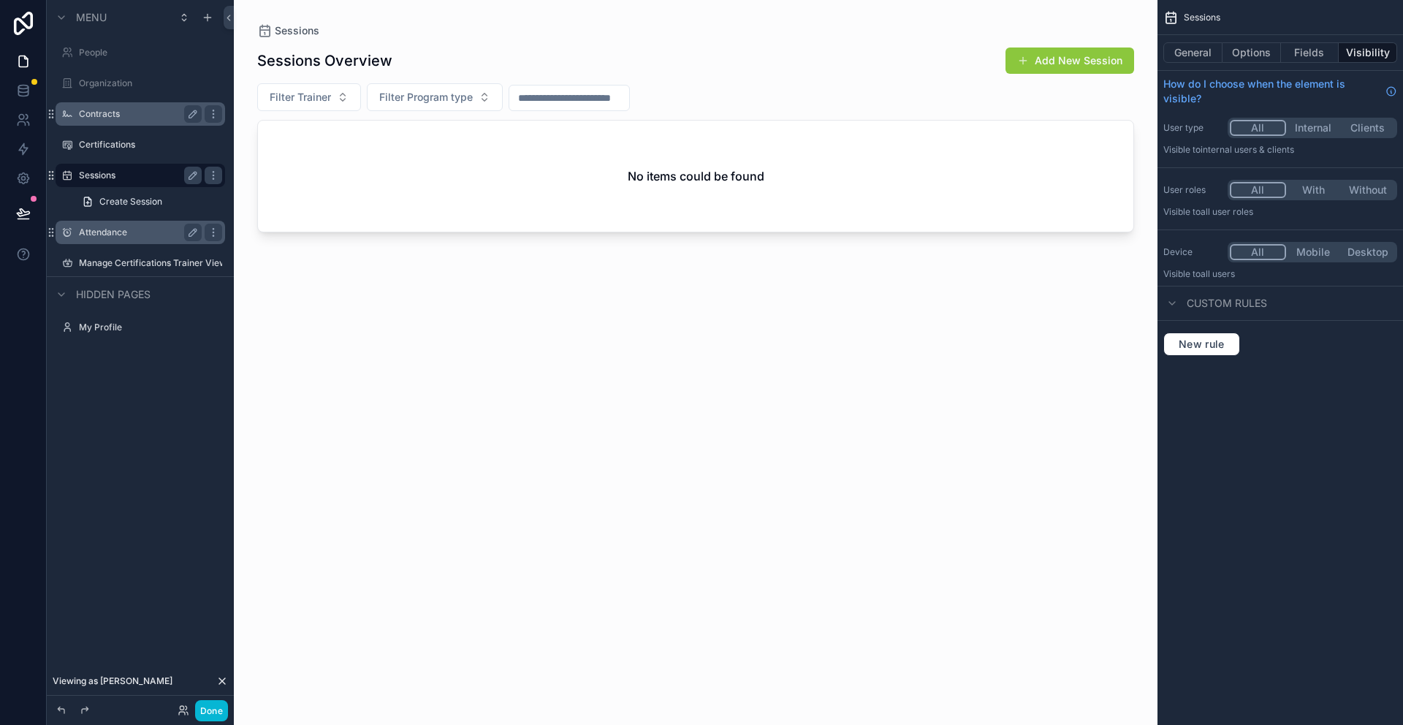
click at [103, 237] on label "Attendance" at bounding box center [137, 233] width 117 height 12
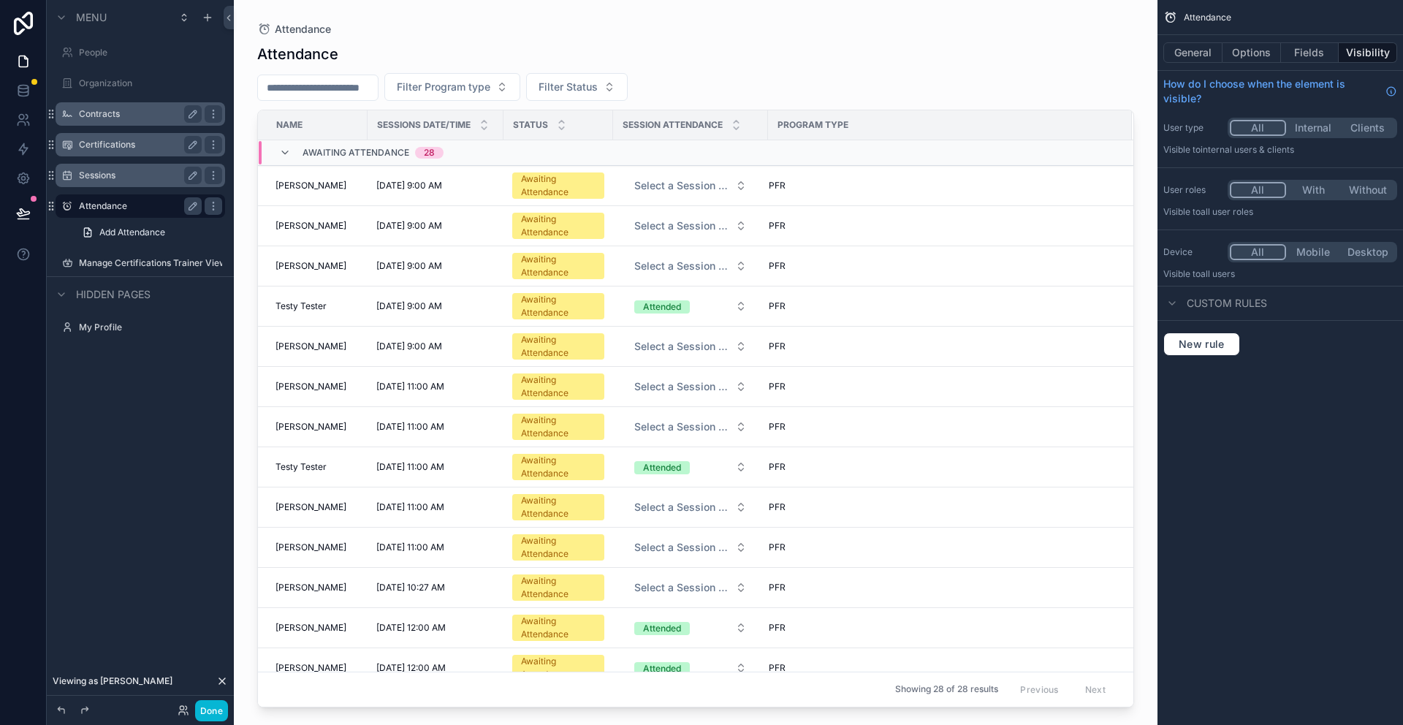
click at [102, 142] on label "Certifications" at bounding box center [137, 145] width 117 height 12
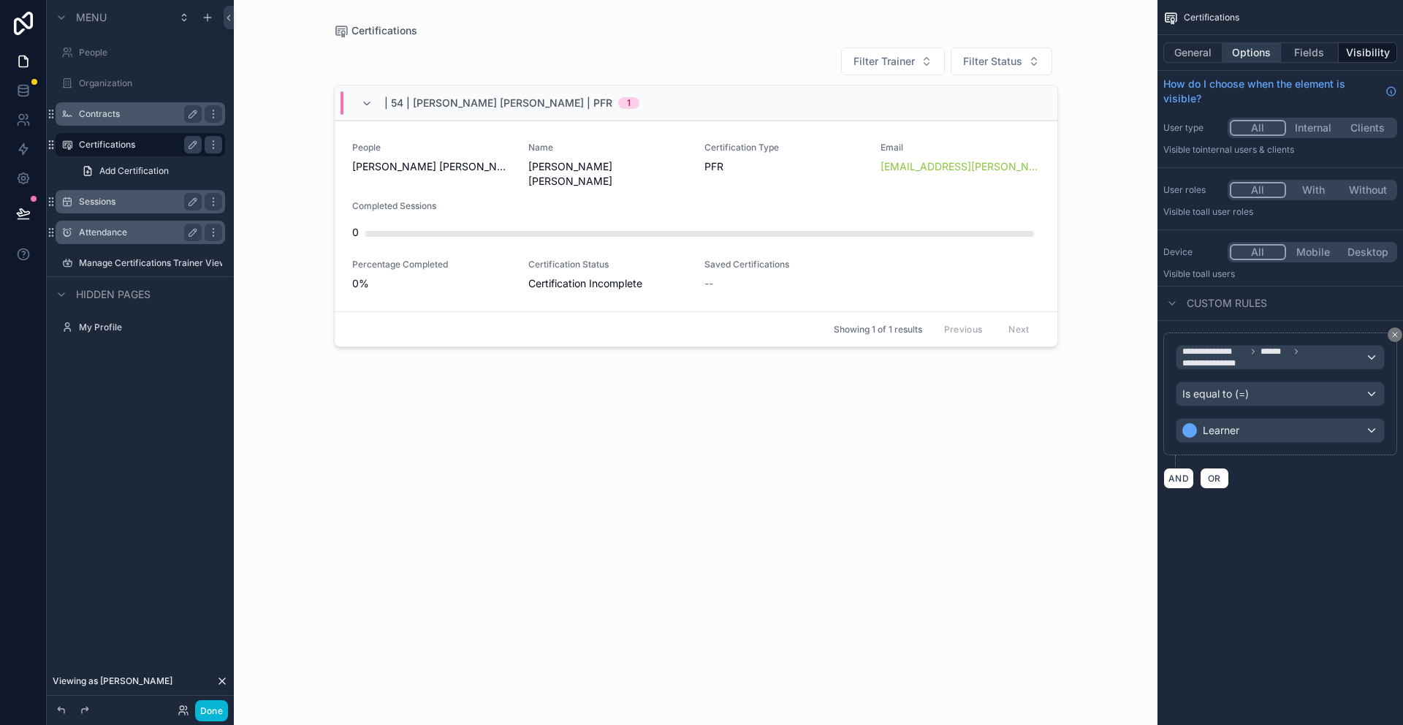
click at [1247, 56] on button "Options" at bounding box center [1251, 52] width 58 height 20
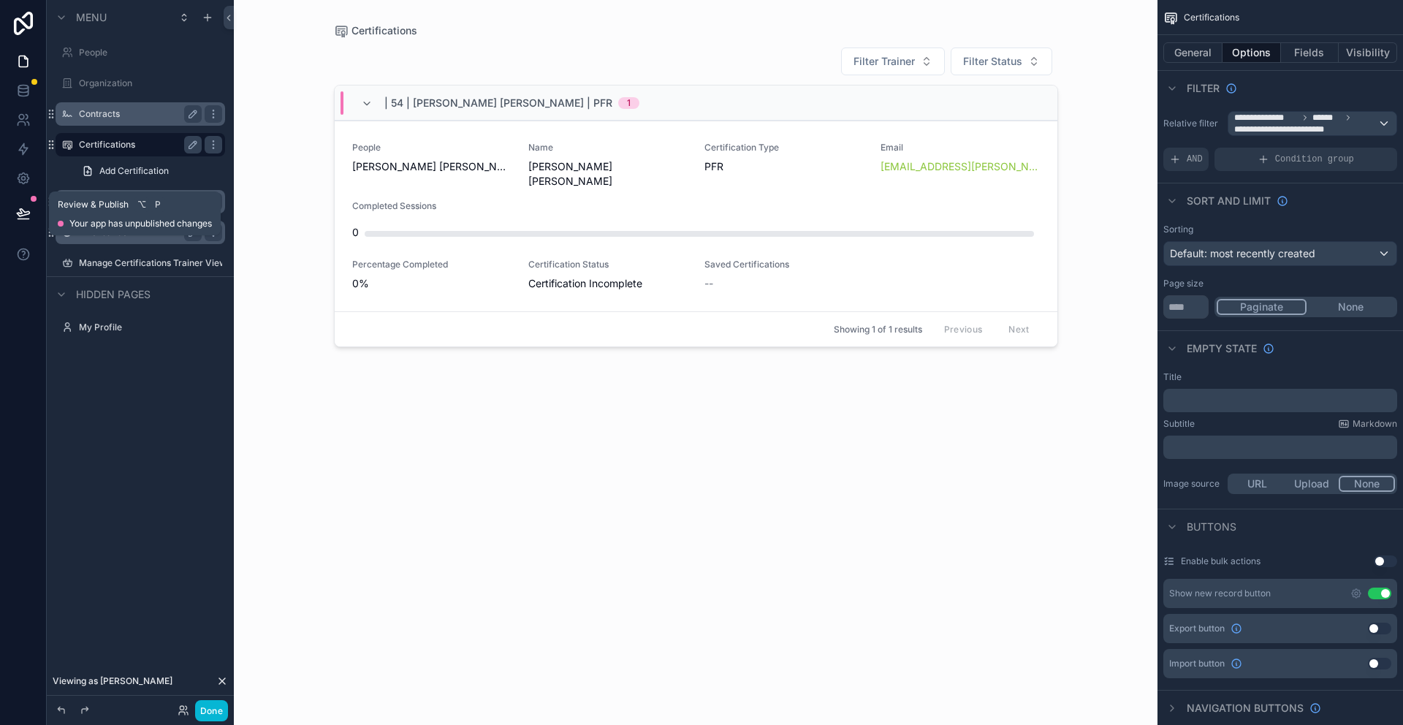
click at [25, 211] on icon at bounding box center [23, 213] width 15 height 15
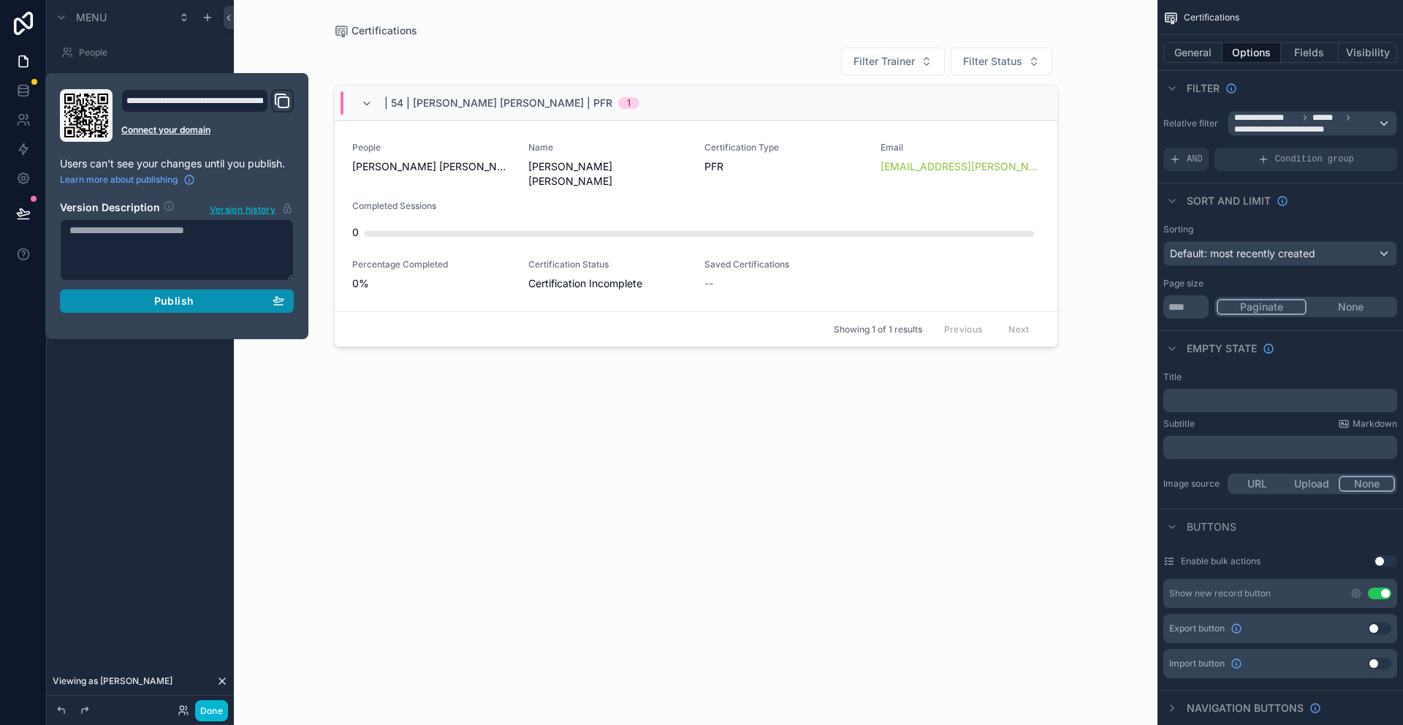
click at [240, 309] on button "Publish" at bounding box center [177, 300] width 234 height 23
